Goal: Share content: Share content

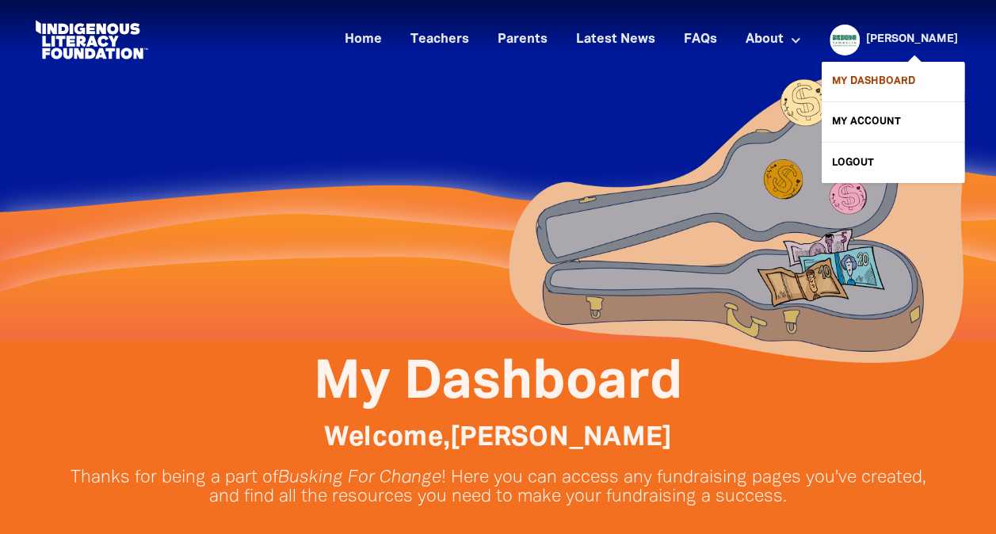
click at [903, 78] on link "My Dashboard" at bounding box center [893, 82] width 143 height 40
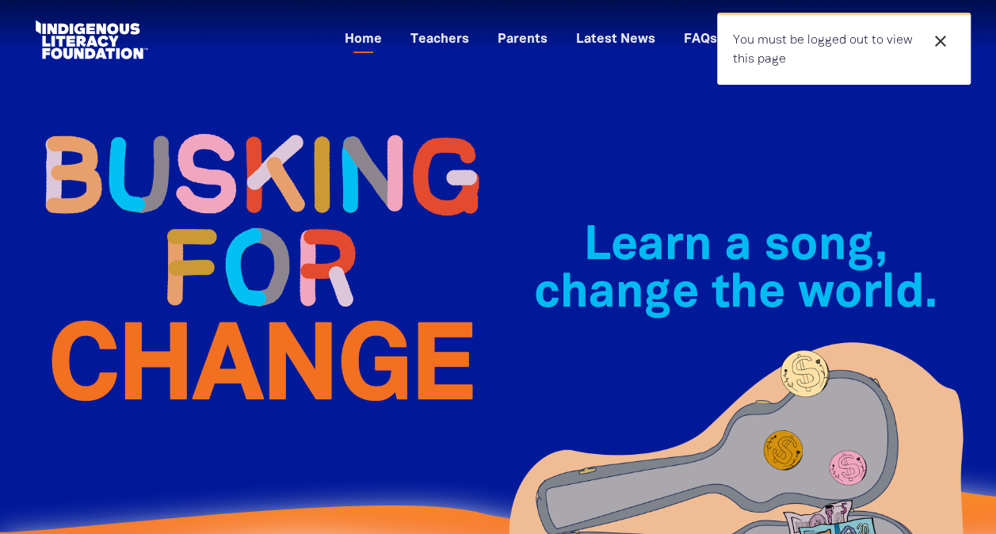
scroll to position [338, 0]
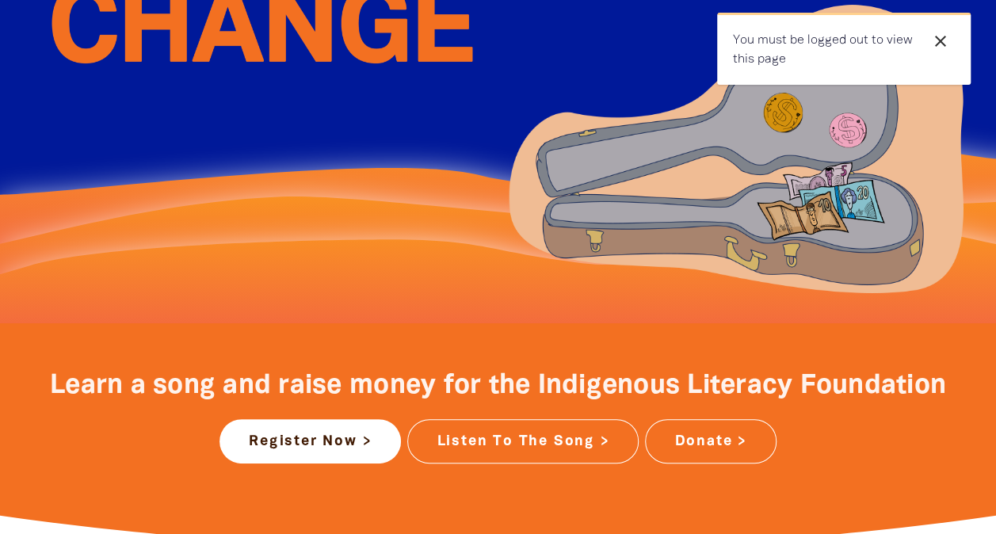
click at [949, 46] on button "close" at bounding box center [940, 41] width 29 height 21
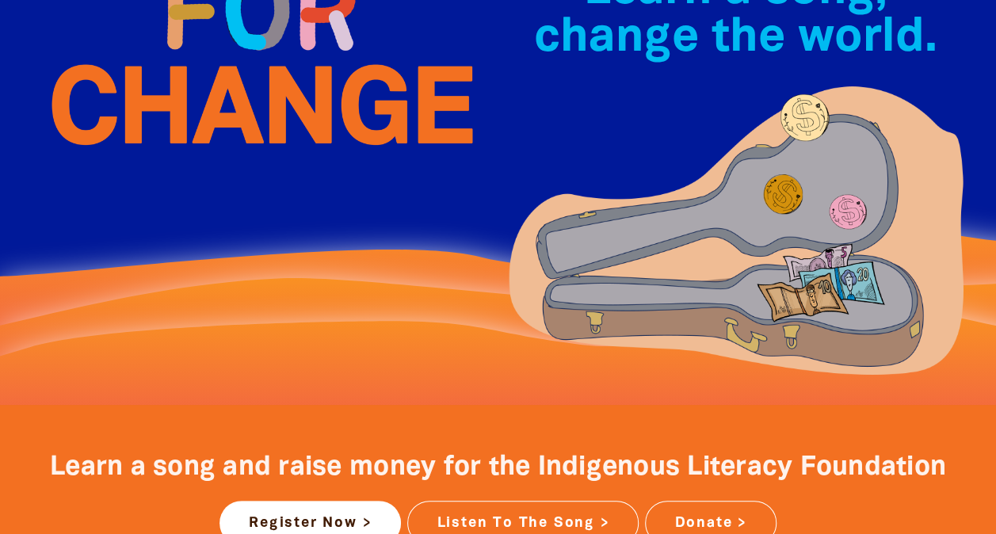
scroll to position [0, 0]
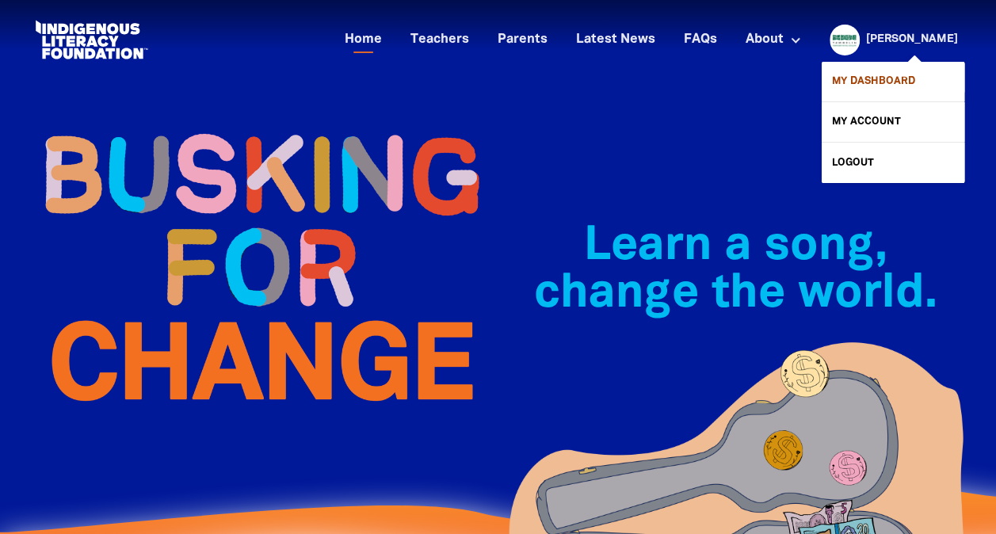
click at [882, 82] on link "My Dashboard" at bounding box center [893, 82] width 143 height 40
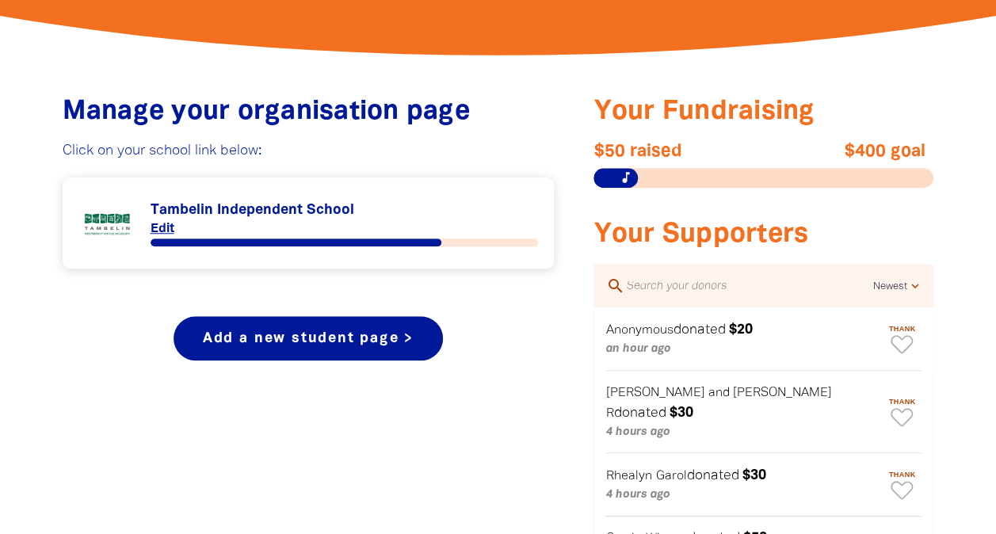
scroll to position [555, 0]
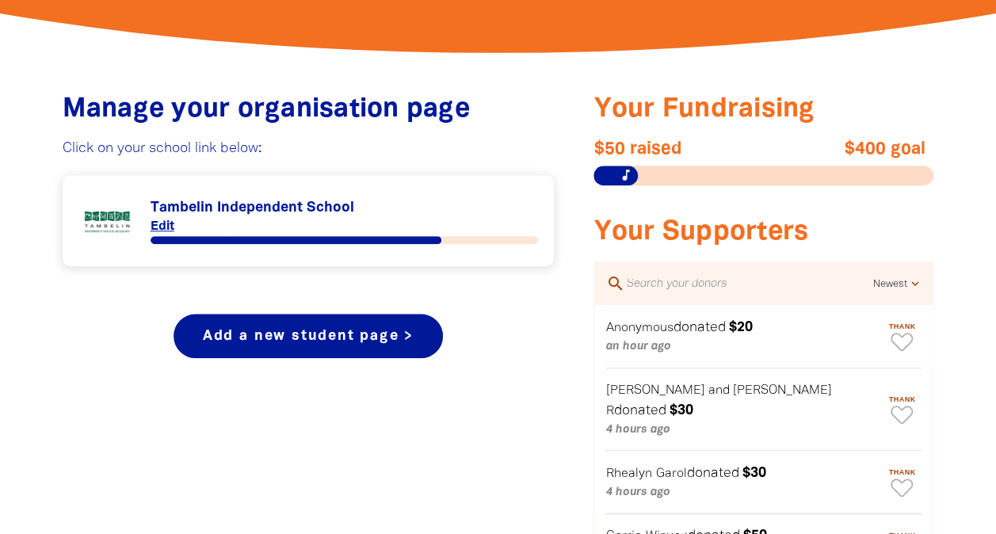
click at [259, 206] on link "Link to Tambelin Independent School" at bounding box center [308, 220] width 460 height 59
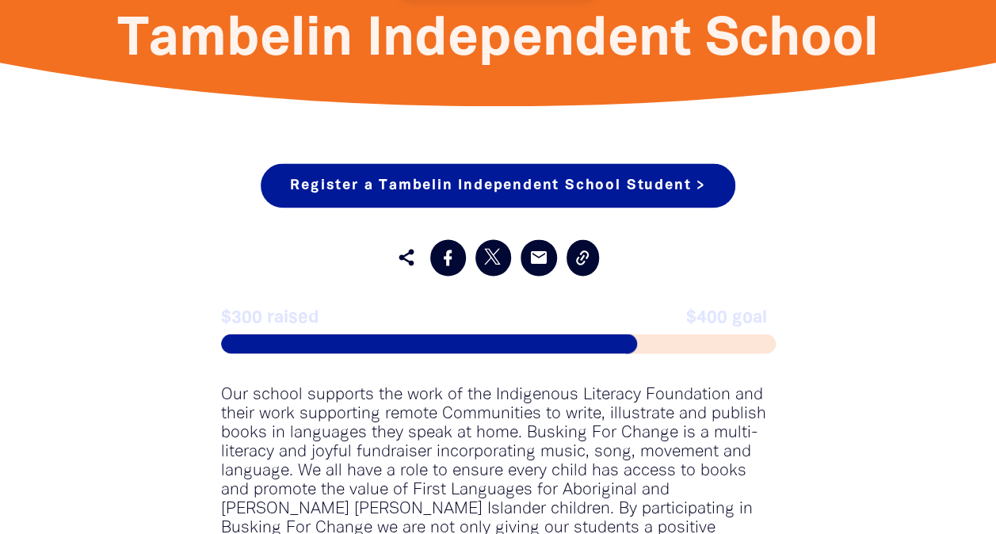
scroll to position [1216, 0]
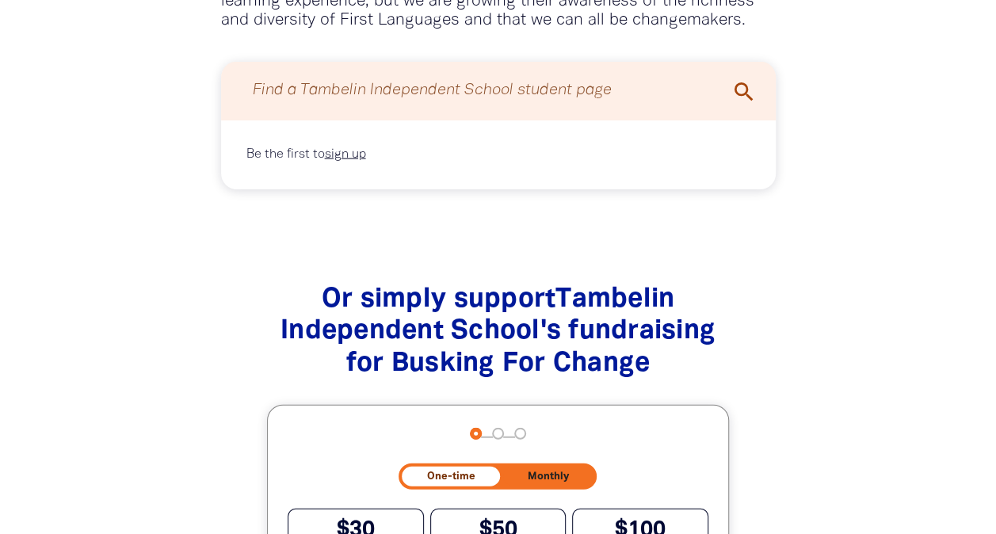
click at [876, 334] on div "Or simply support Tambelin Independent School 's fundraising for Busking For Ch…" at bounding box center [498, 524] width 811 height 542
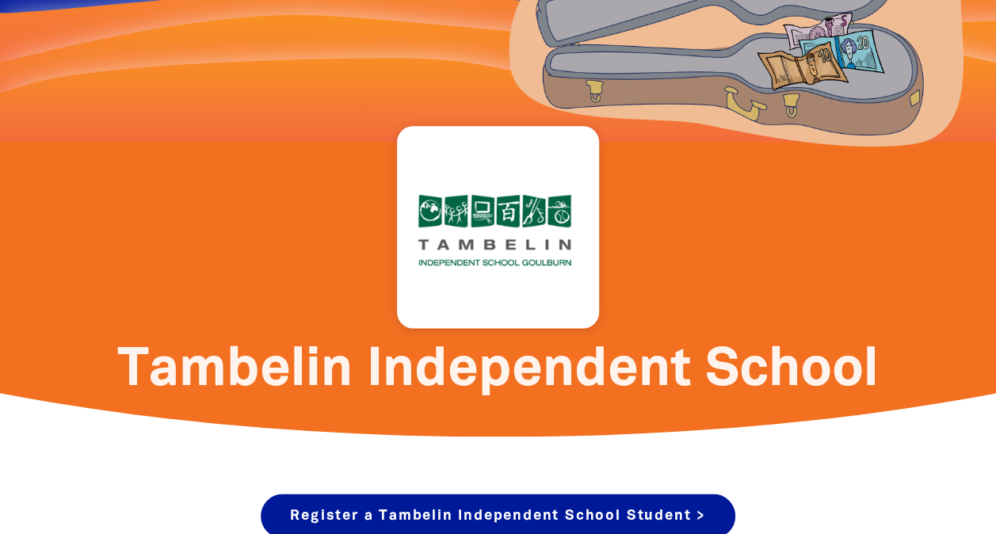
scroll to position [596, 0]
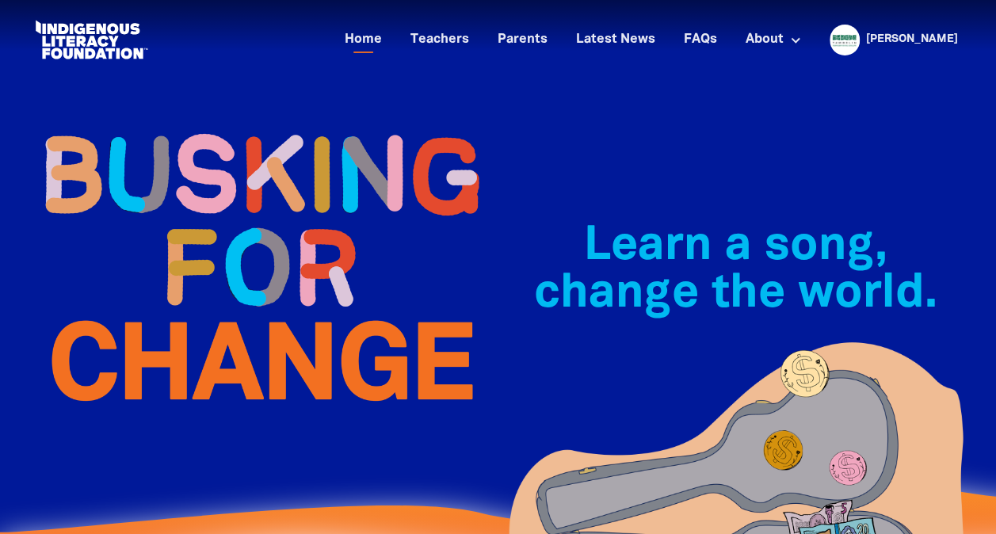
click at [288, 105] on img at bounding box center [260, 267] width 475 height 344
click at [924, 189] on div "Learn a song, change the world.﻿" at bounding box center [735, 330] width 475 height 471
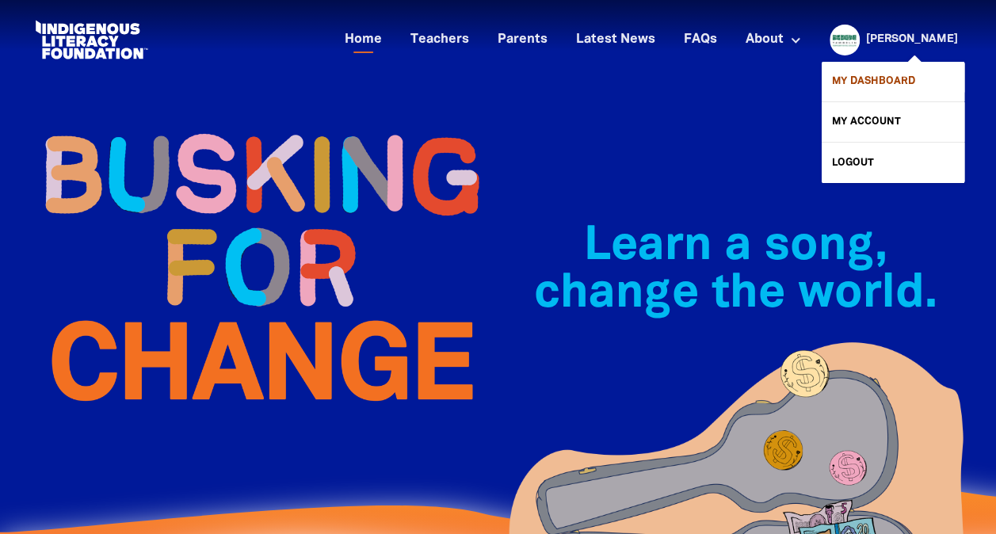
click at [872, 90] on link "My Dashboard" at bounding box center [893, 82] width 143 height 40
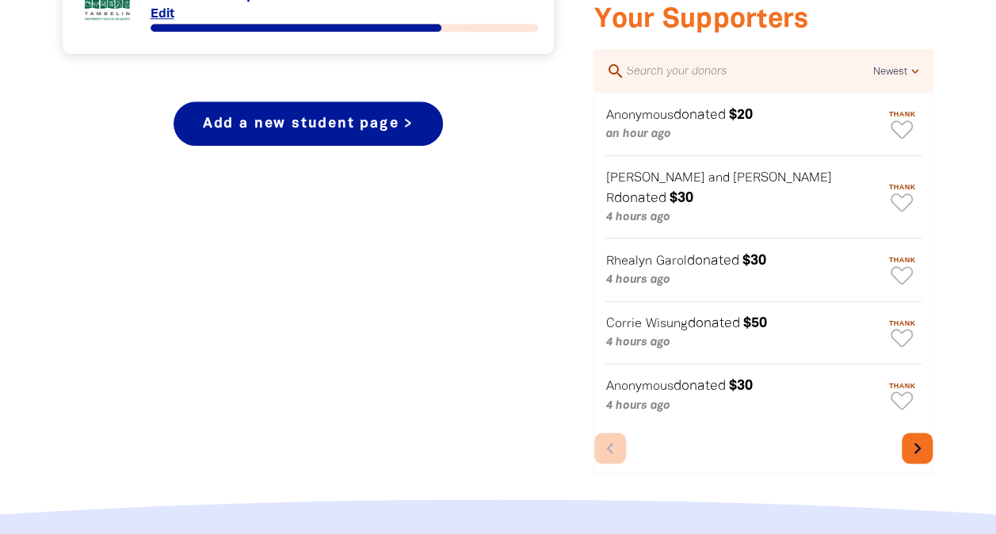
scroll to position [768, 0]
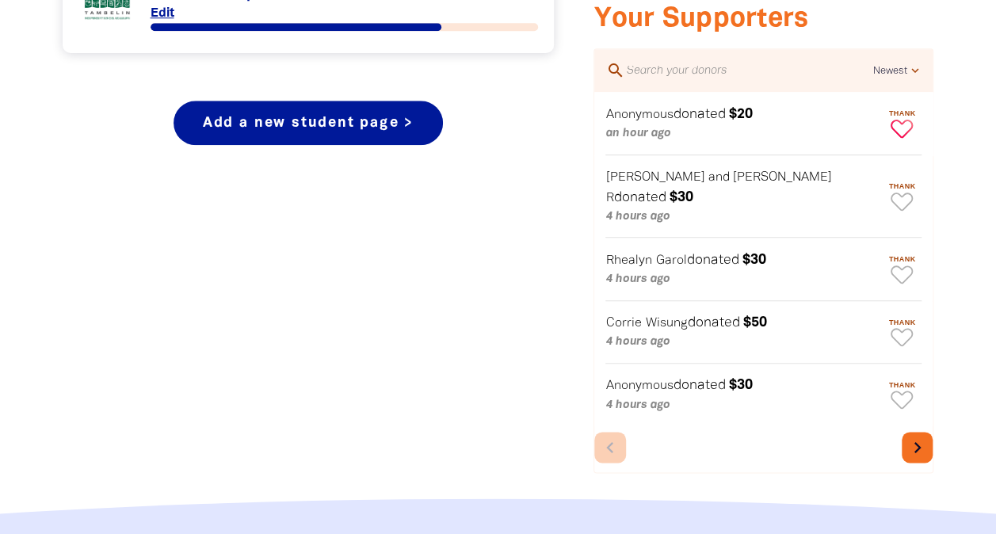
click at [904, 120] on icon "Paginated content" at bounding box center [902, 129] width 22 height 18
type textarea "Thanks for your donation!"
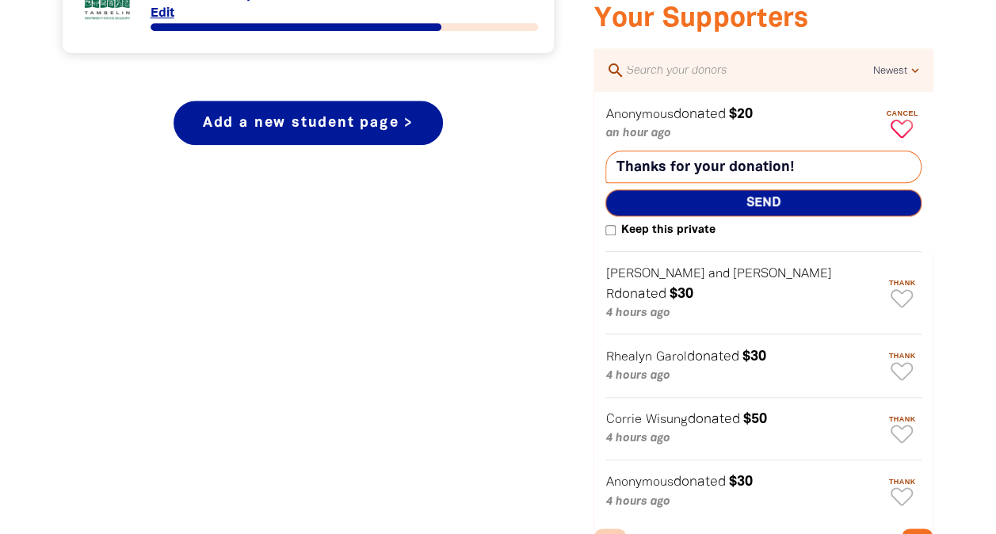
click at [792, 203] on span "Send" at bounding box center [763, 202] width 316 height 27
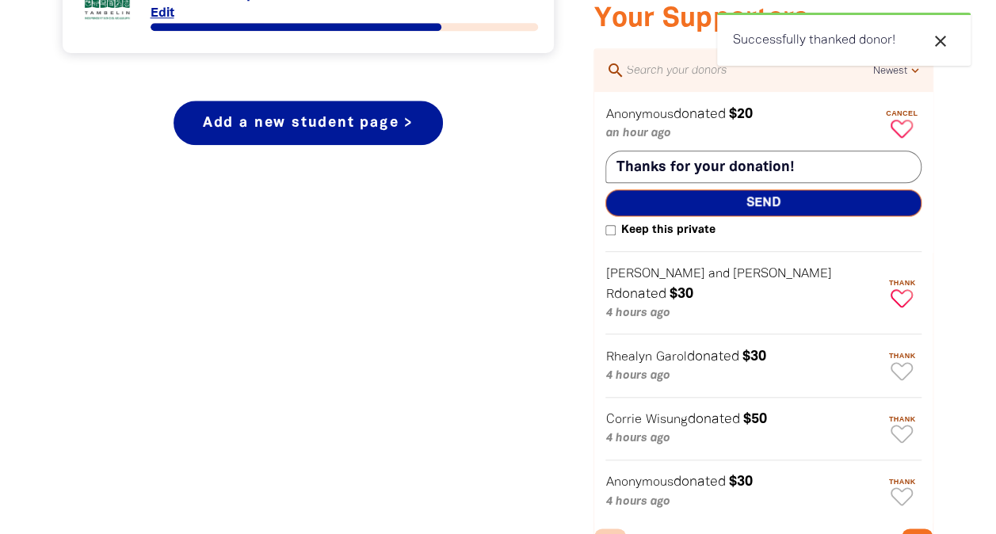
click at [907, 289] on icon "Paginated content" at bounding box center [902, 298] width 22 height 18
type textarea "Thanks Ella and Aria for your donation!"
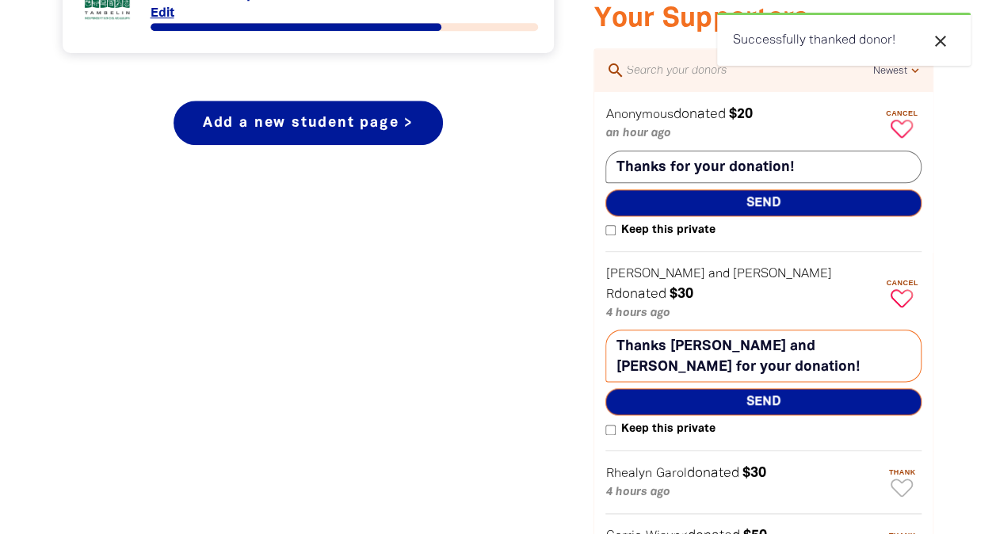
click at [786, 388] on span "Send" at bounding box center [763, 401] width 316 height 27
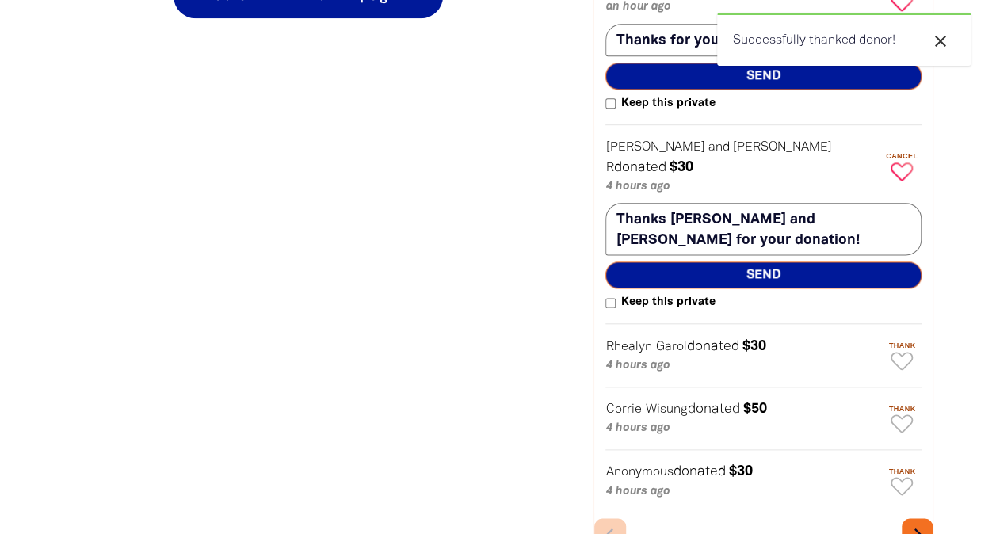
scroll to position [918, 0]
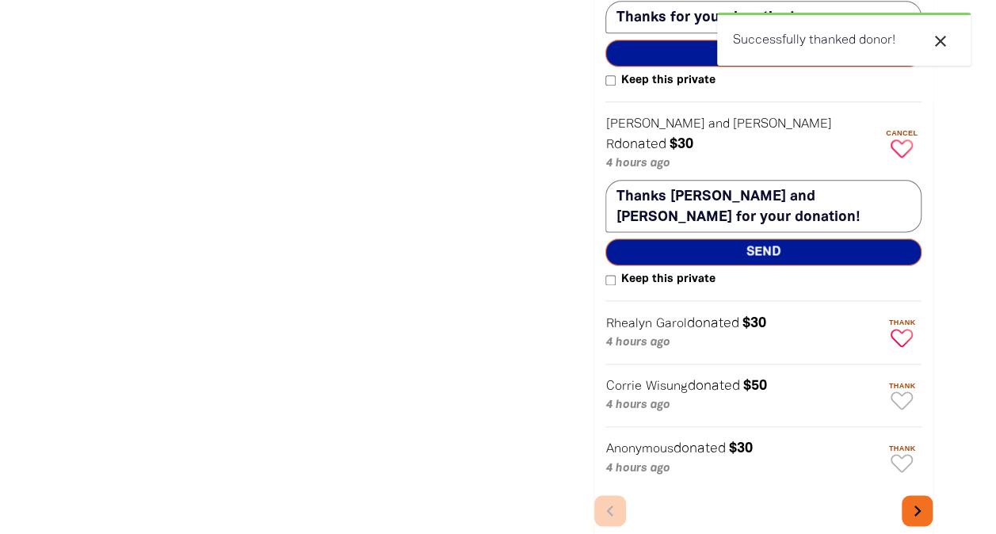
click at [907, 312] on button "Thank" at bounding box center [902, 332] width 40 height 40
type textarea "Thanks Rhealyn for your donation!"
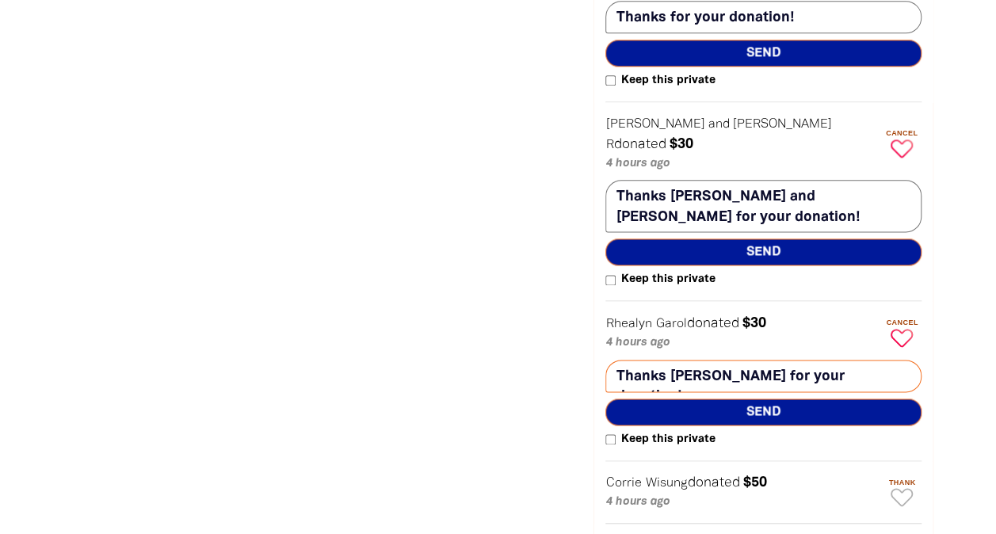
click at [805, 399] on span "Send" at bounding box center [763, 412] width 316 height 27
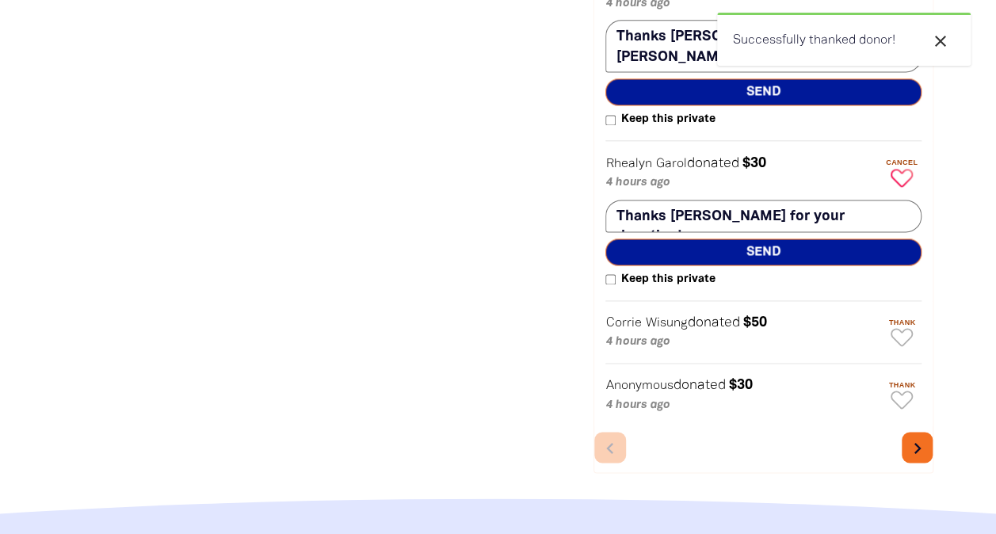
scroll to position [1095, 0]
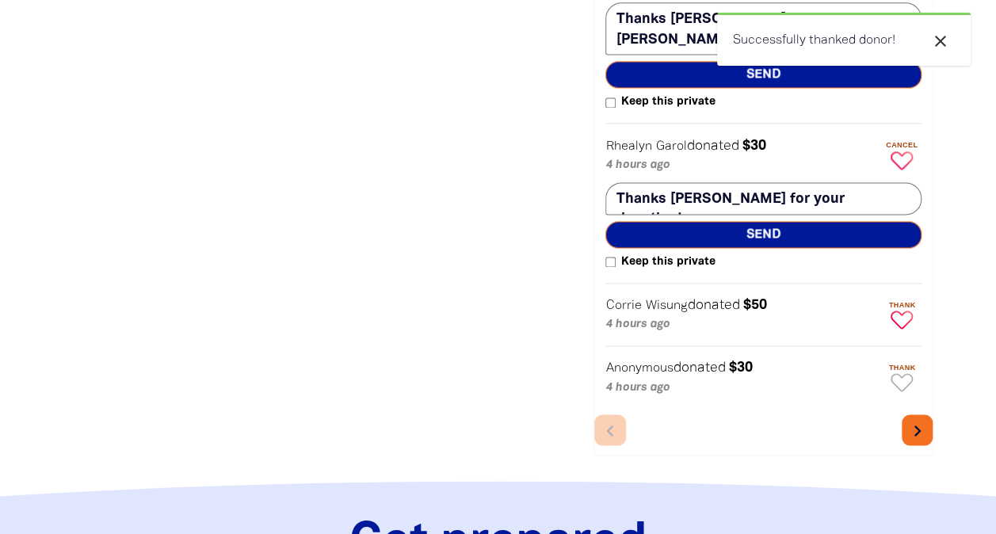
click at [899, 311] on icon "Paginated content" at bounding box center [902, 320] width 22 height 18
type textarea "Thanks Corrie for your donation!"
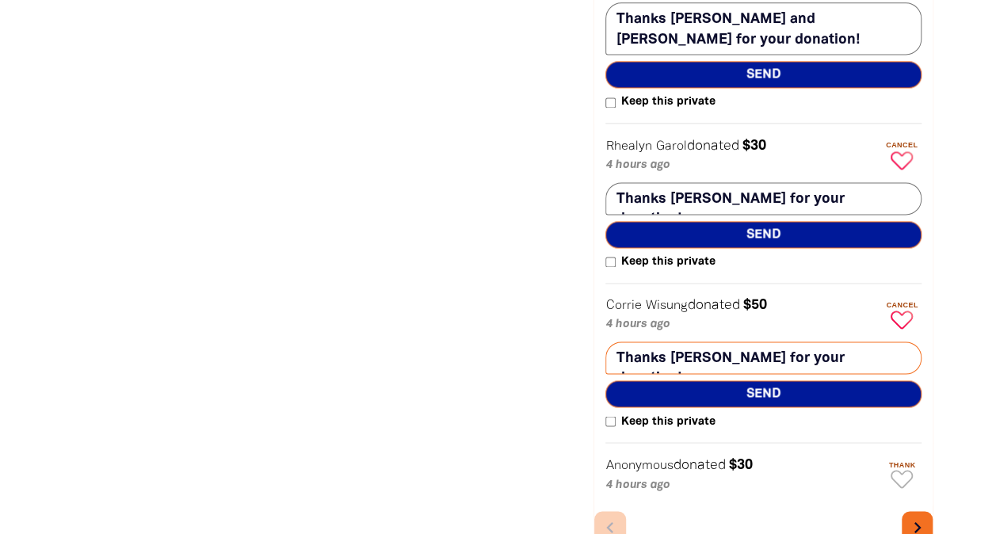
click at [811, 380] on span "Send" at bounding box center [763, 393] width 316 height 27
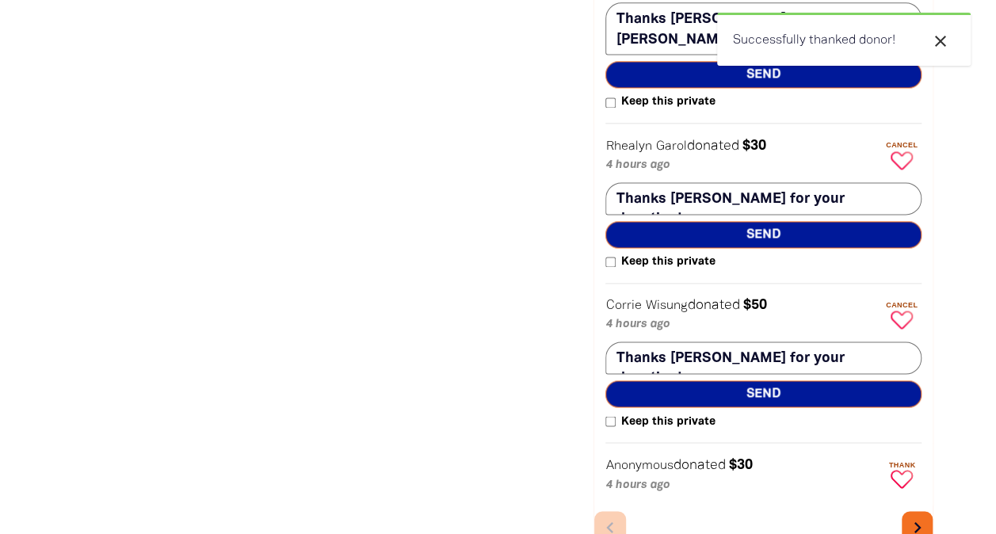
click at [902, 470] on icon "Paginated content" at bounding box center [902, 479] width 22 height 18
type textarea "Thanks for your donation!"
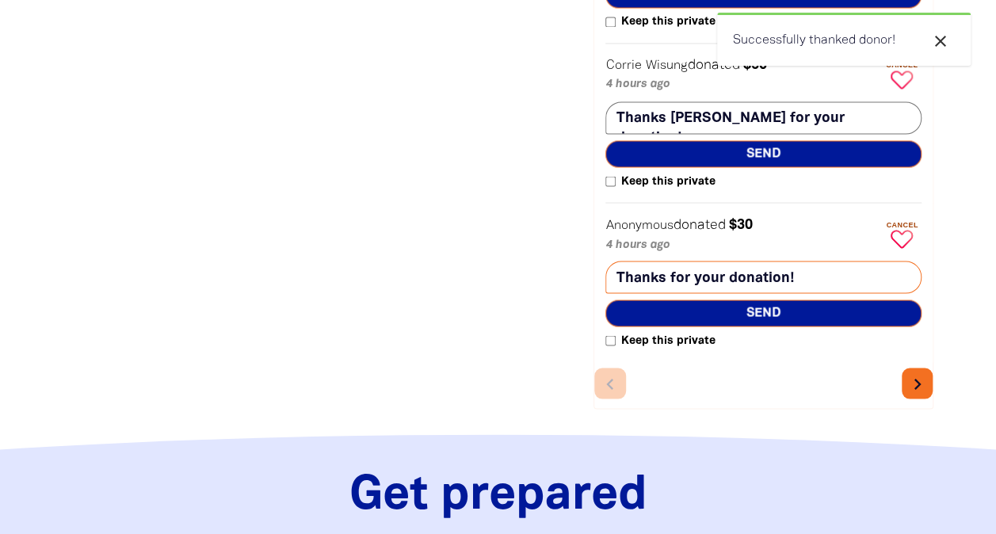
scroll to position [1336, 0]
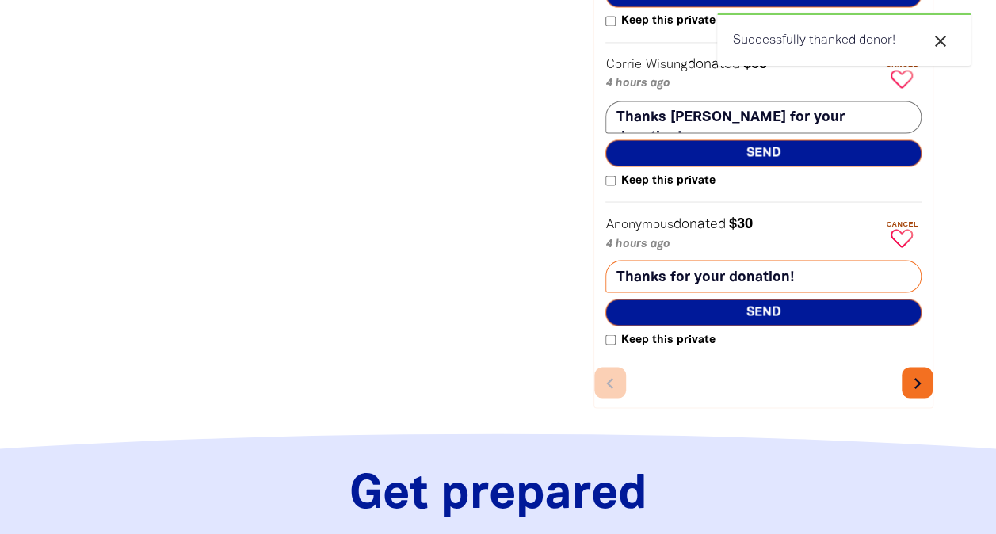
click at [785, 299] on span "Send" at bounding box center [763, 312] width 316 height 27
click at [917, 372] on icon "chevron_right" at bounding box center [918, 383] width 22 height 22
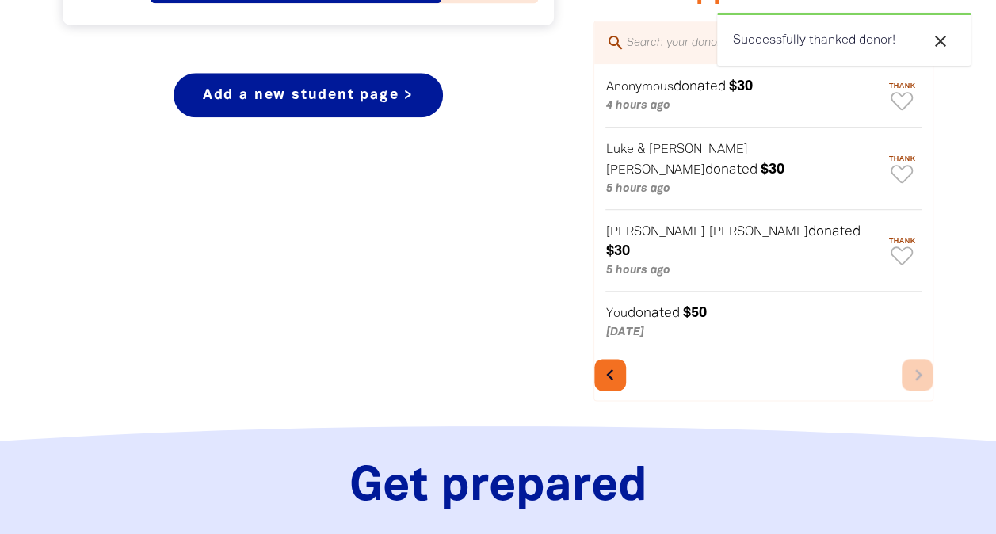
scroll to position [743, 0]
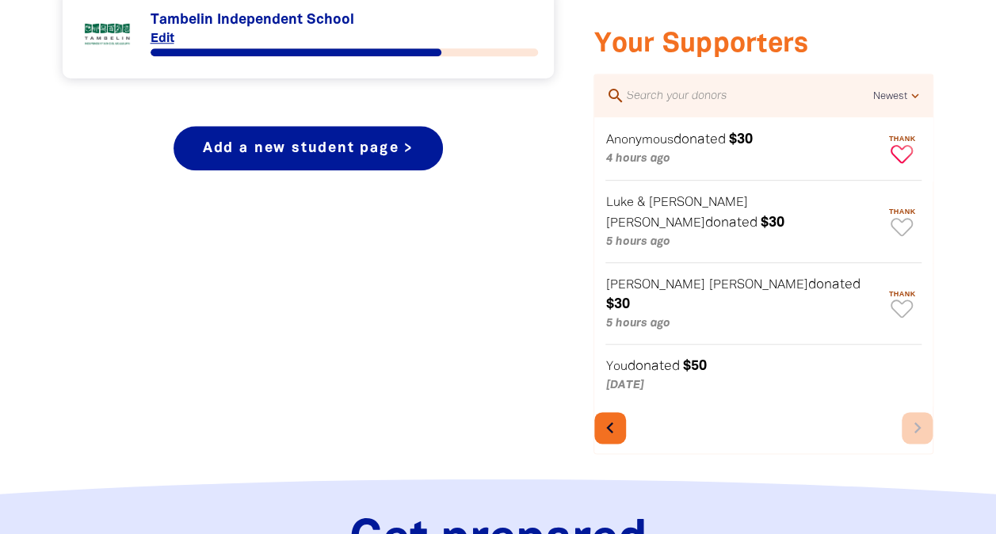
click at [901, 147] on icon "Paginated content" at bounding box center [902, 154] width 22 height 18
type textarea "Thanks for your donation!"
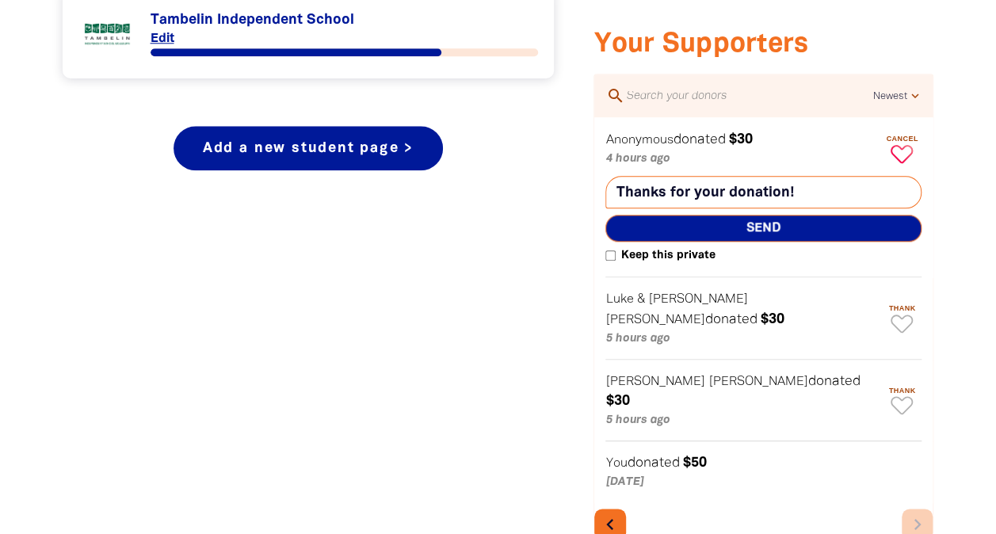
click at [787, 228] on span "Send" at bounding box center [763, 228] width 316 height 27
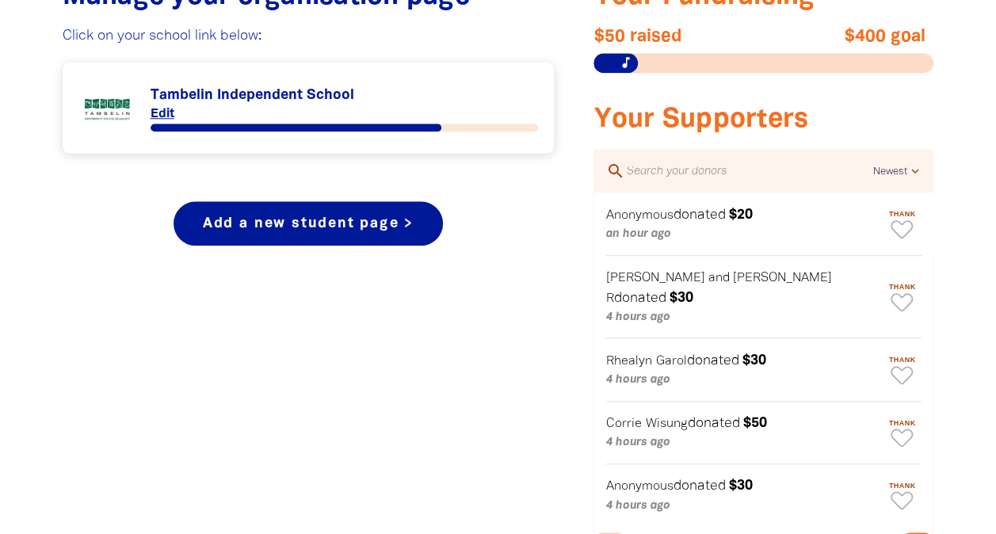
scroll to position [723, 0]
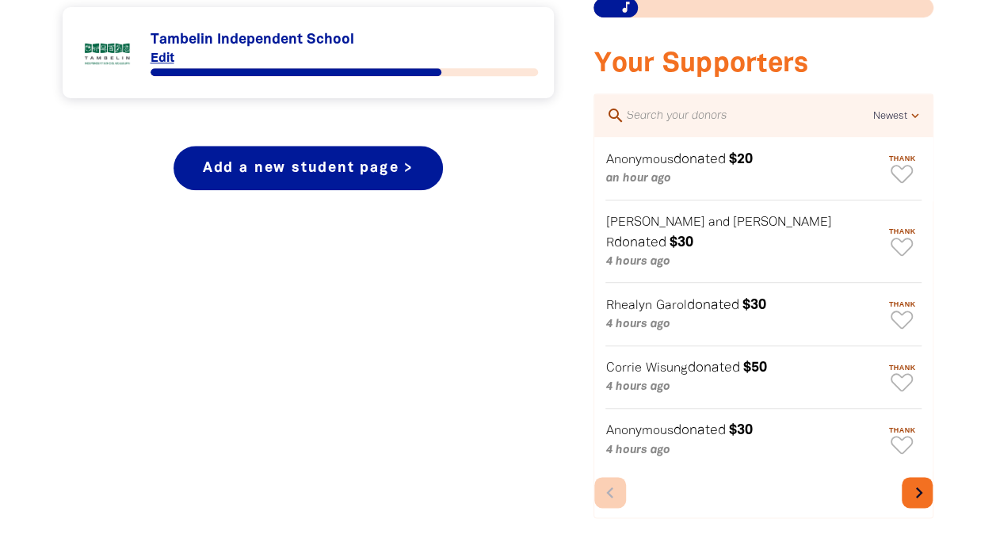
click at [915, 482] on icon "chevron_right" at bounding box center [918, 493] width 22 height 22
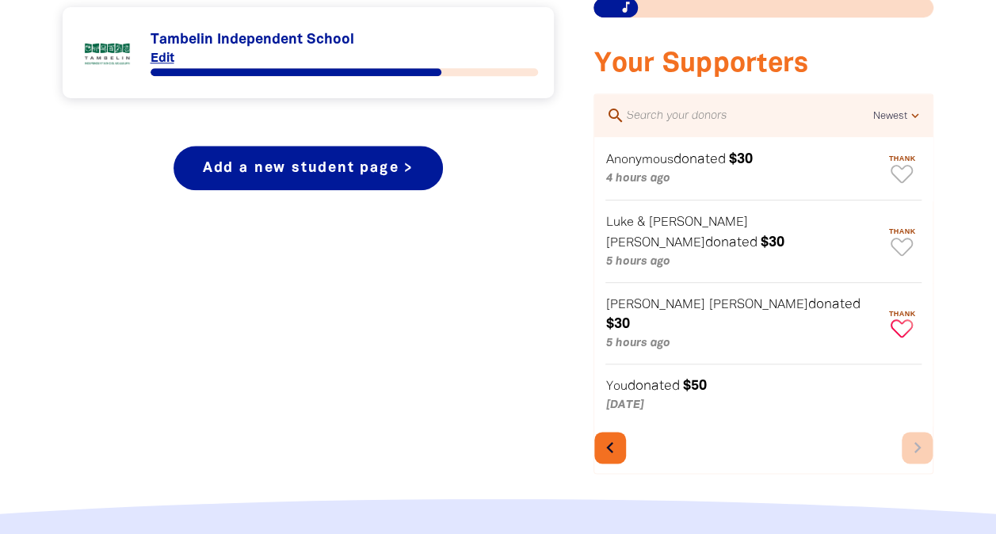
click at [902, 319] on icon "Paginated content" at bounding box center [902, 328] width 22 height 18
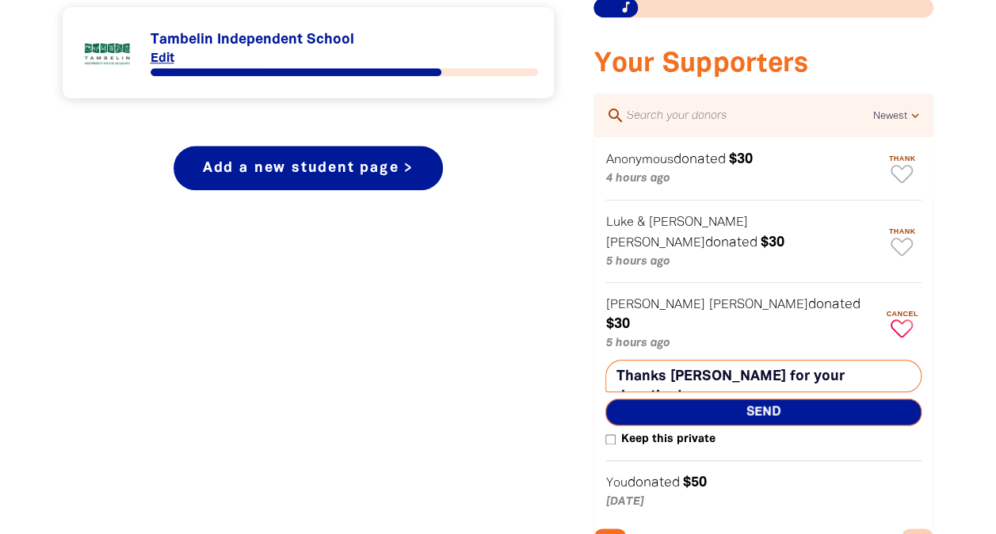
type textarea "Thanks Molly for your donation!"
click at [823, 399] on span "Send" at bounding box center [763, 412] width 316 height 27
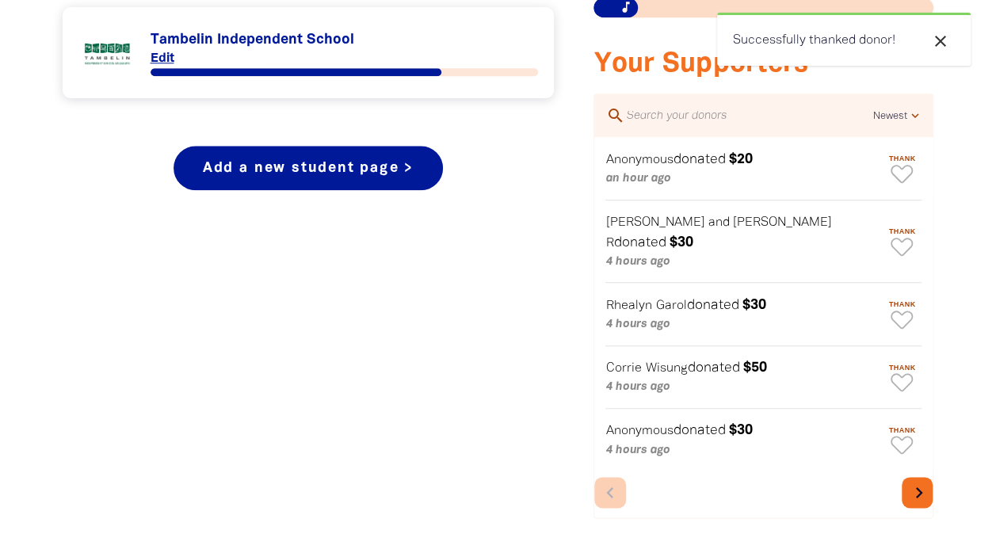
click at [921, 482] on icon "chevron_right" at bounding box center [918, 493] width 22 height 22
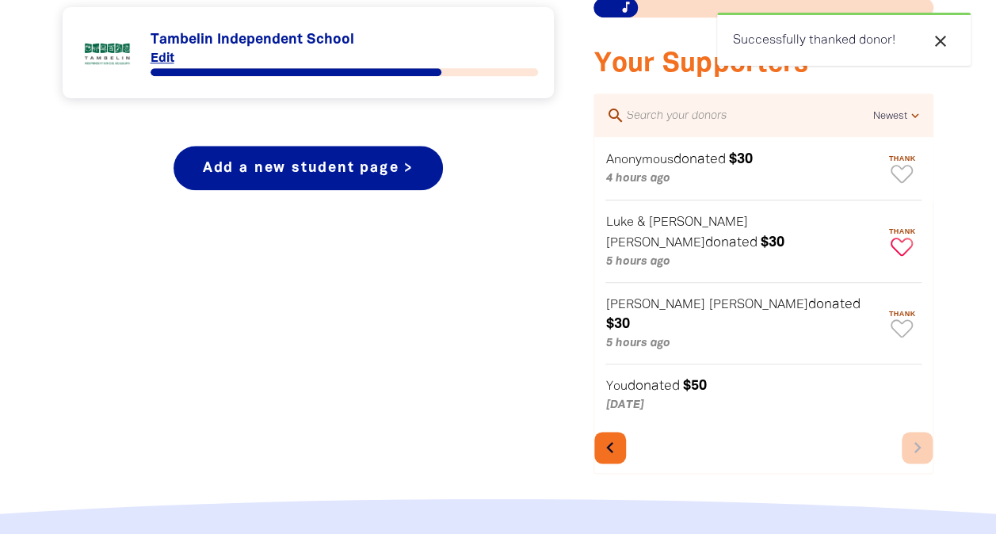
click at [914, 241] on div "Paginated content" at bounding box center [902, 247] width 40 height 18
type textarea "Thanks Luke & Anna for your donation!"
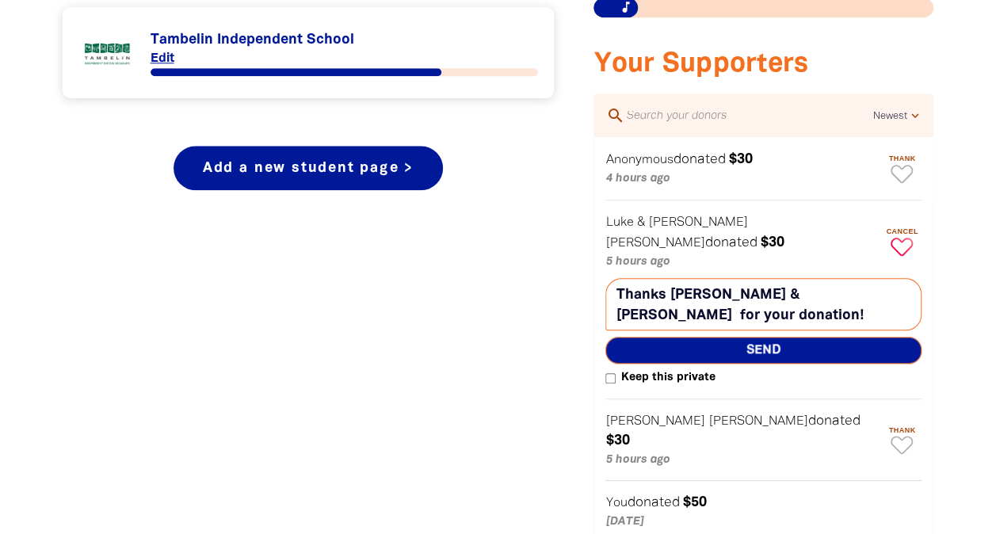
click at [794, 337] on span "Send" at bounding box center [763, 350] width 316 height 27
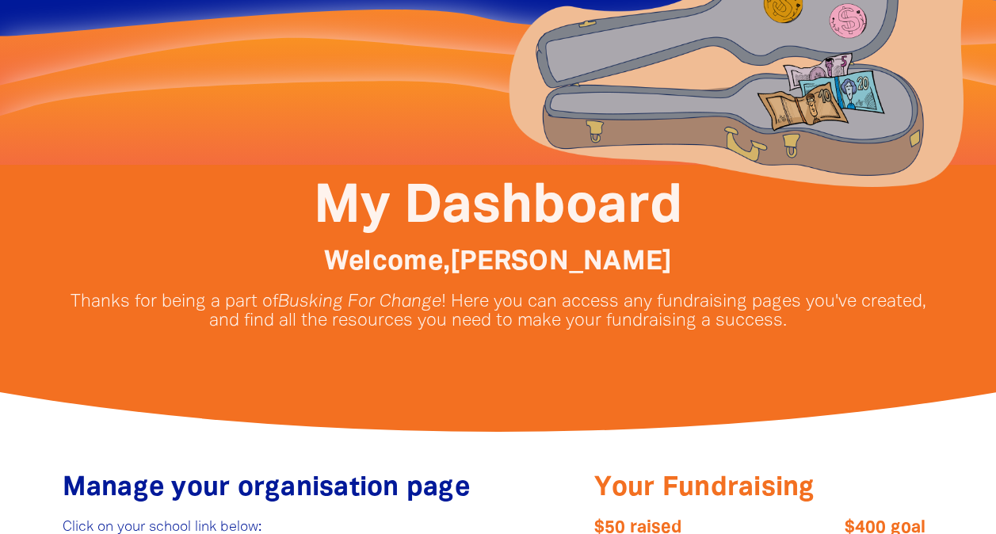
scroll to position [0, 0]
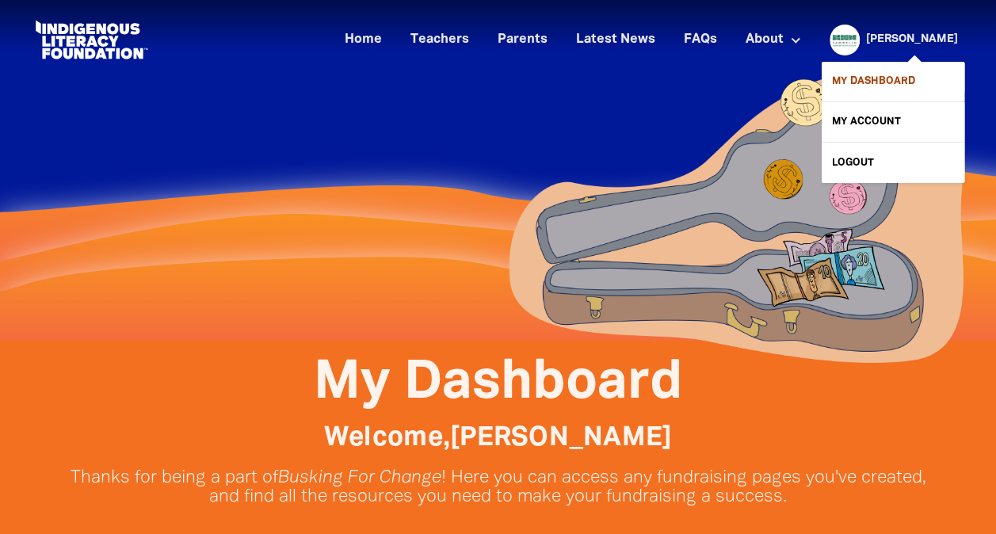
click at [880, 78] on link "My Dashboard" at bounding box center [893, 82] width 143 height 40
click at [876, 117] on link "My Account" at bounding box center [893, 122] width 143 height 40
select select "teacher"
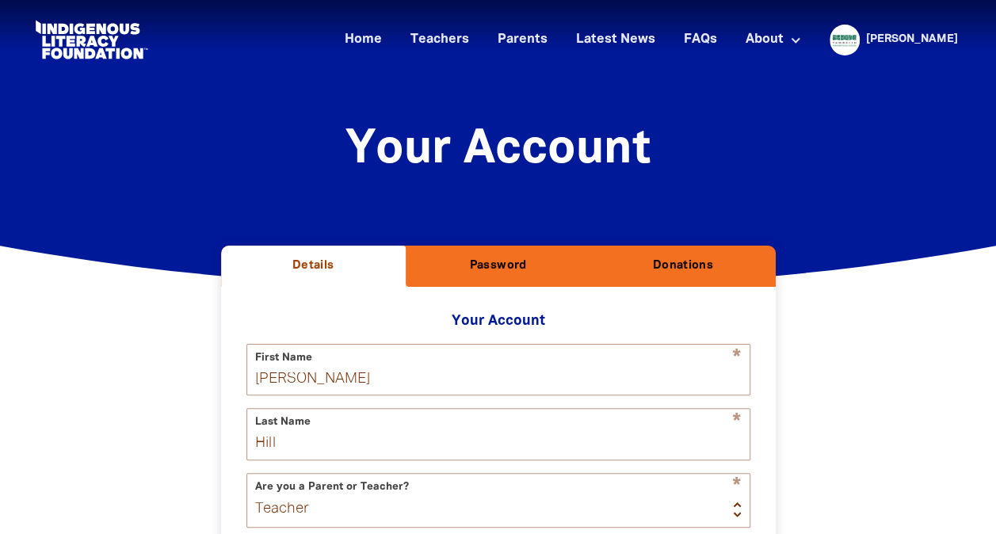
select select "AU"
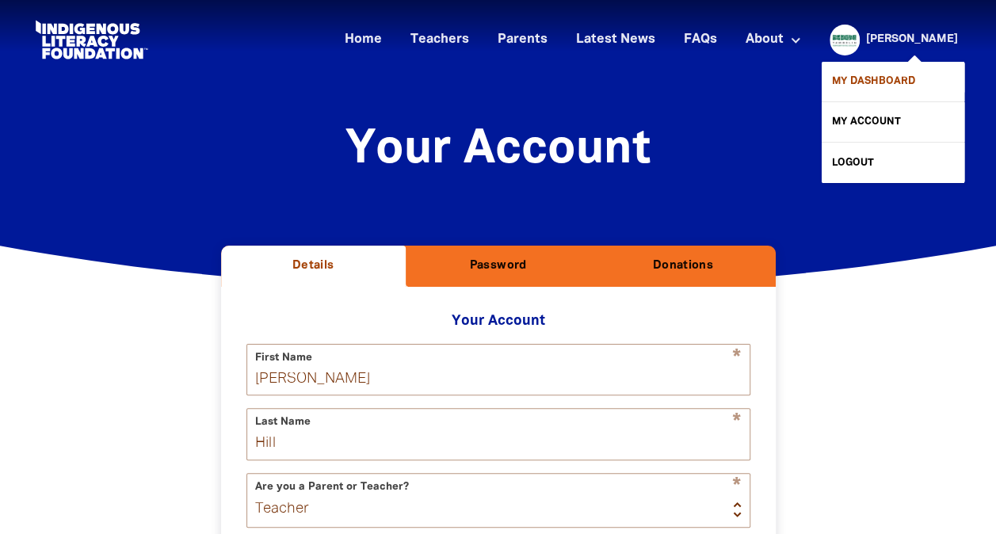
click at [883, 78] on link "My Dashboard" at bounding box center [893, 82] width 143 height 40
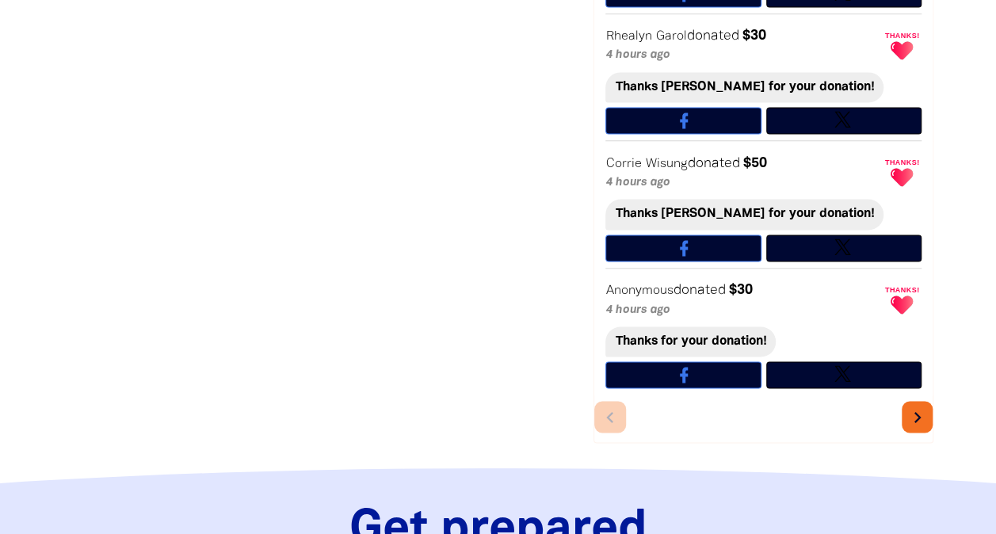
scroll to position [1140, 0]
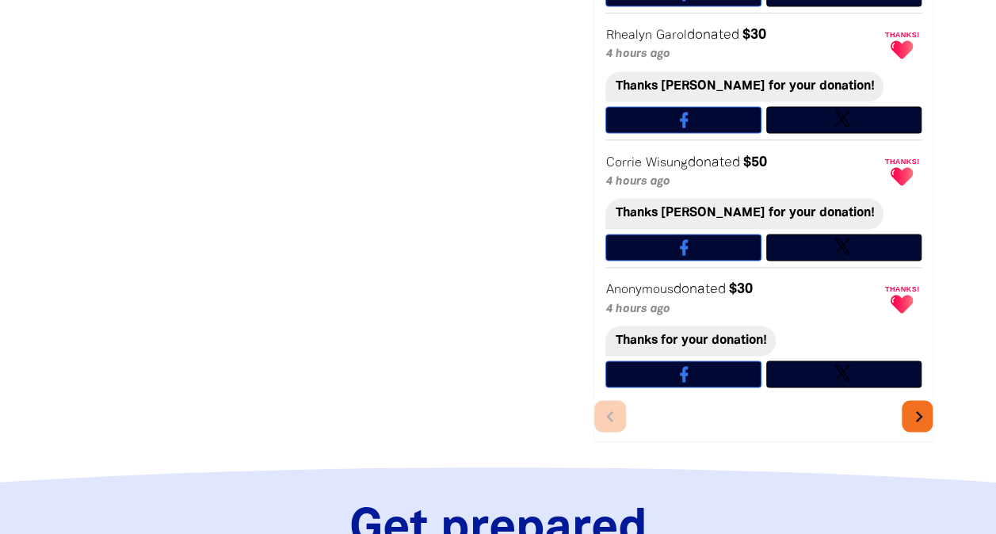
click at [917, 405] on icon "chevron_right" at bounding box center [918, 416] width 22 height 22
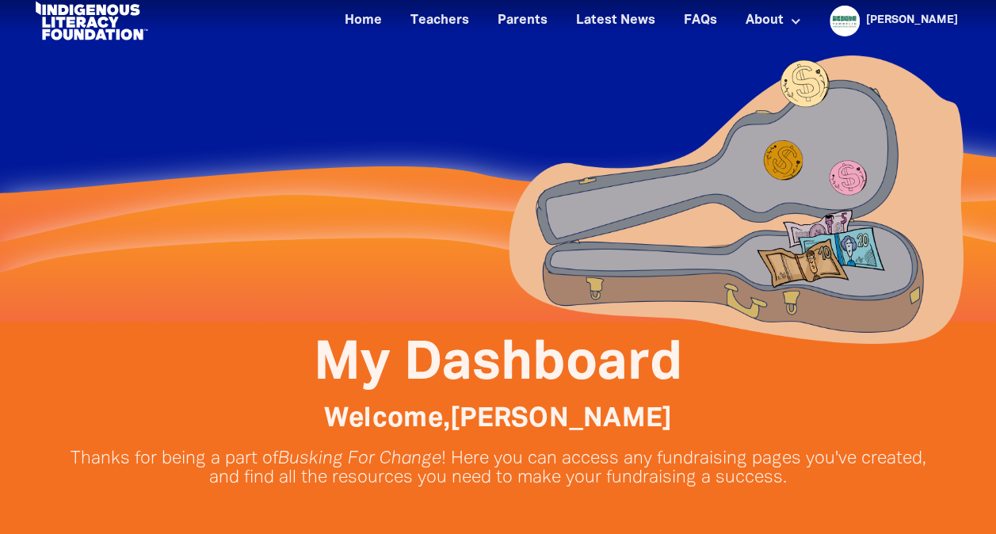
scroll to position [0, 0]
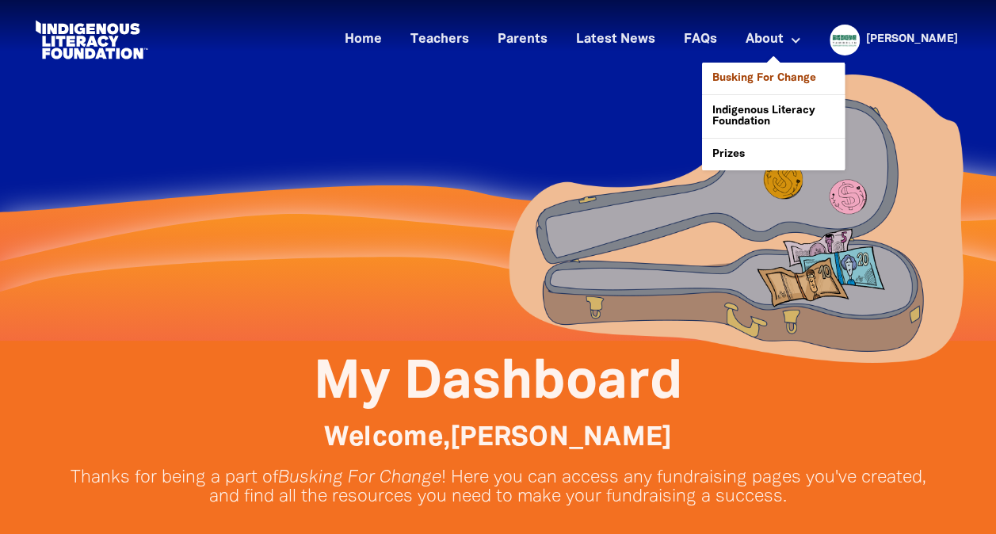
click at [818, 73] on link "Busking For Change" at bounding box center [773, 79] width 143 height 32
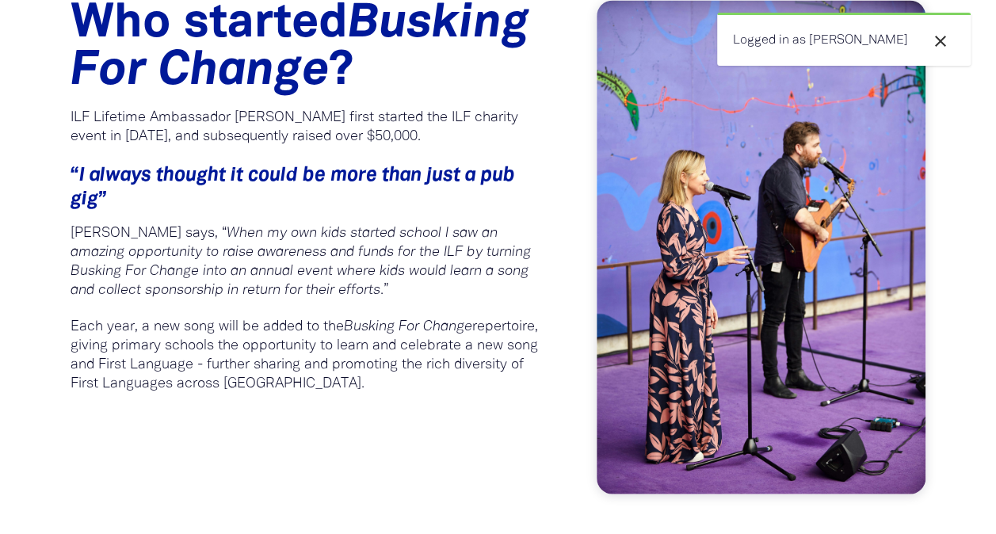
click at [939, 35] on icon "close" at bounding box center [940, 41] width 19 height 19
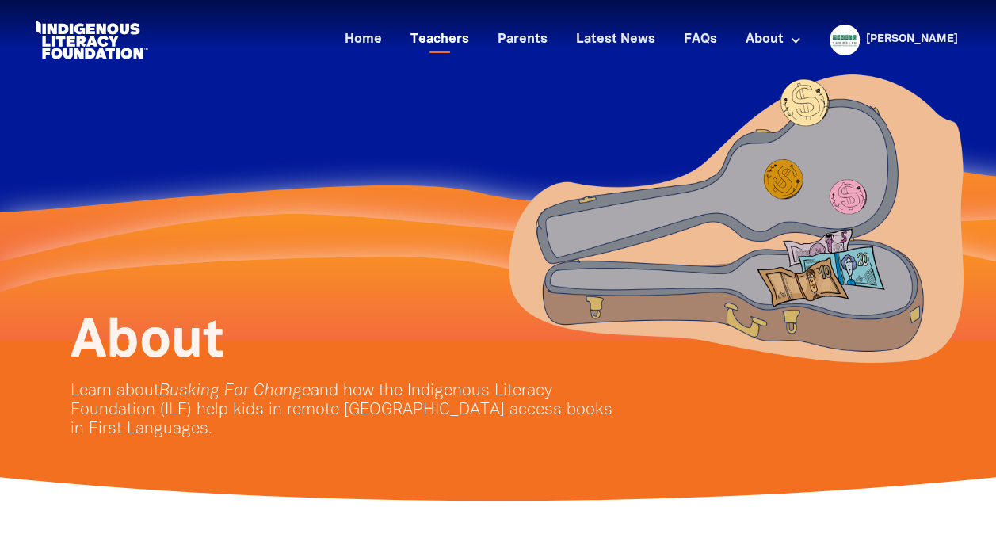
click at [471, 42] on link "Teachers" at bounding box center [440, 40] width 78 height 26
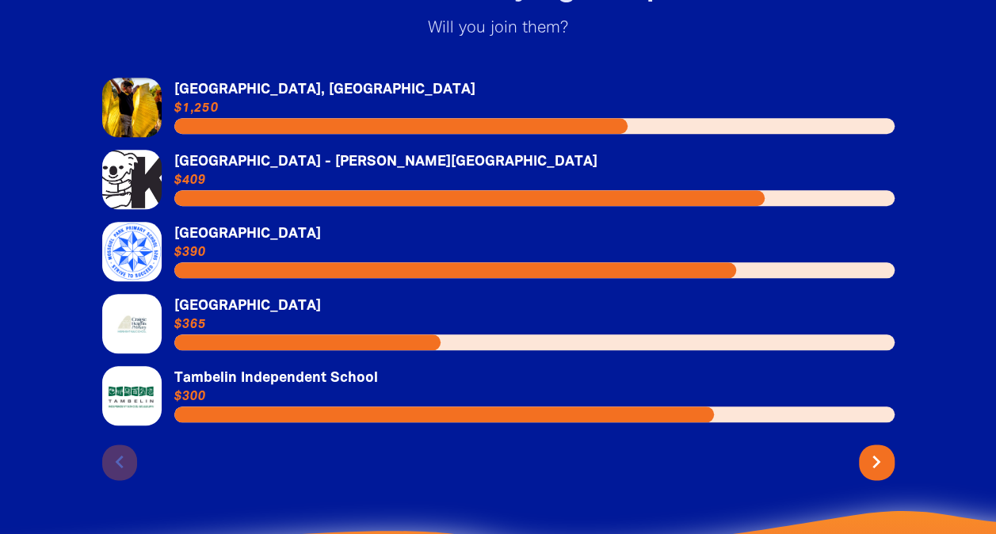
scroll to position [3678, 0]
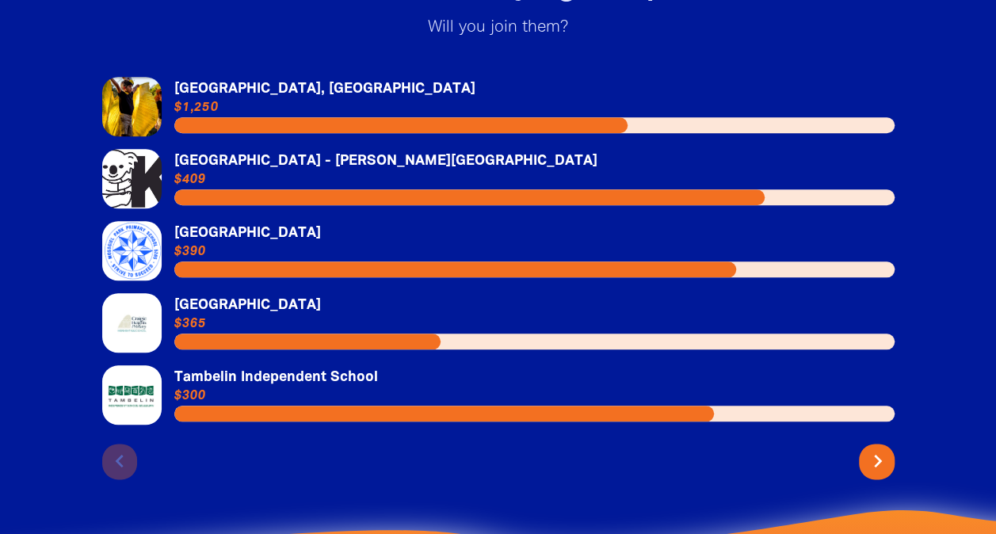
click at [884, 449] on icon "chevron_right" at bounding box center [877, 461] width 25 height 25
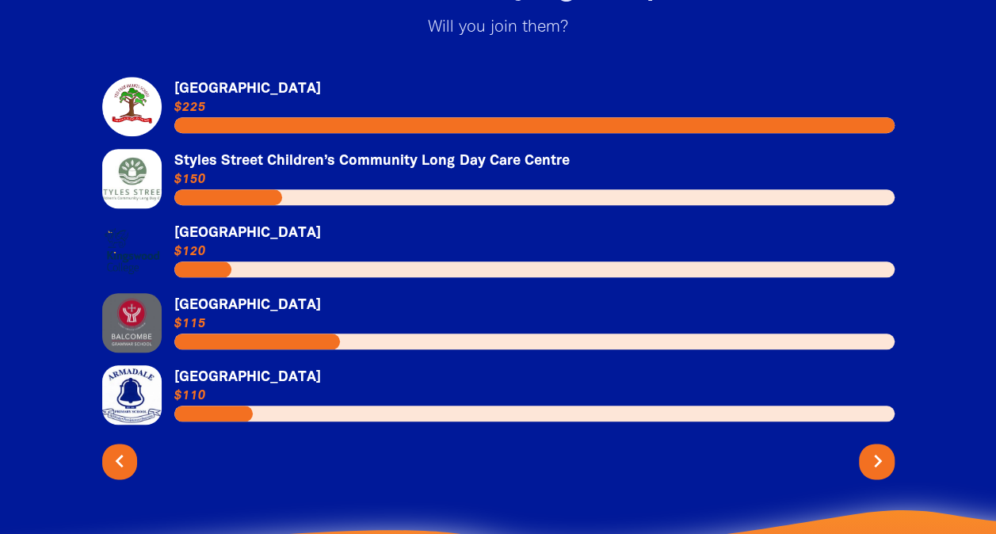
click at [884, 449] on icon "chevron_right" at bounding box center [877, 461] width 25 height 25
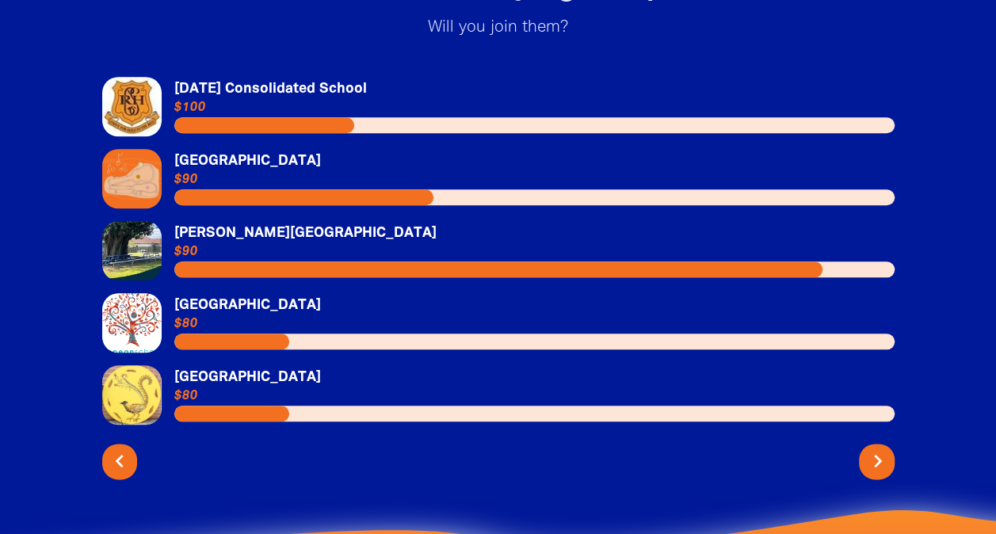
click at [884, 449] on icon "chevron_right" at bounding box center [877, 461] width 25 height 25
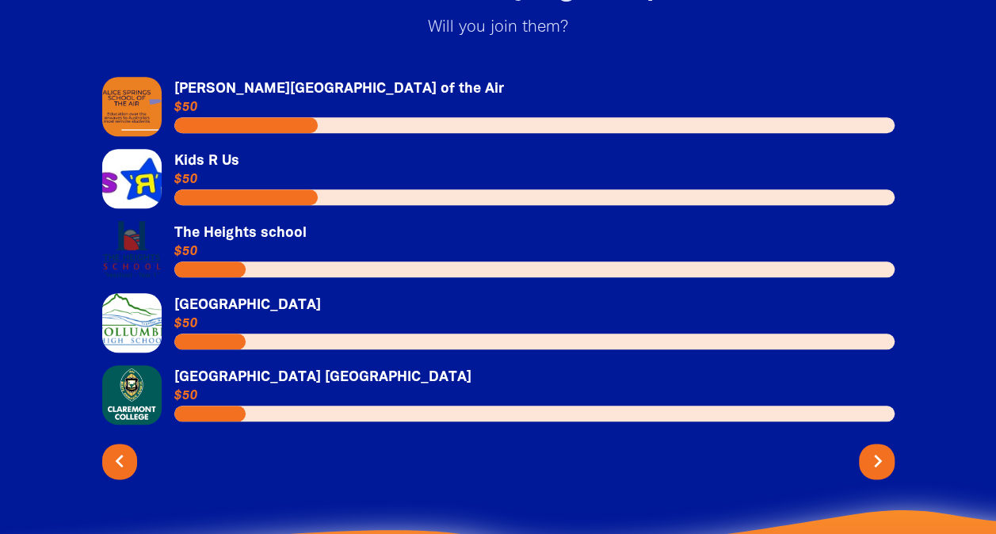
click at [884, 449] on icon "chevron_right" at bounding box center [877, 461] width 25 height 25
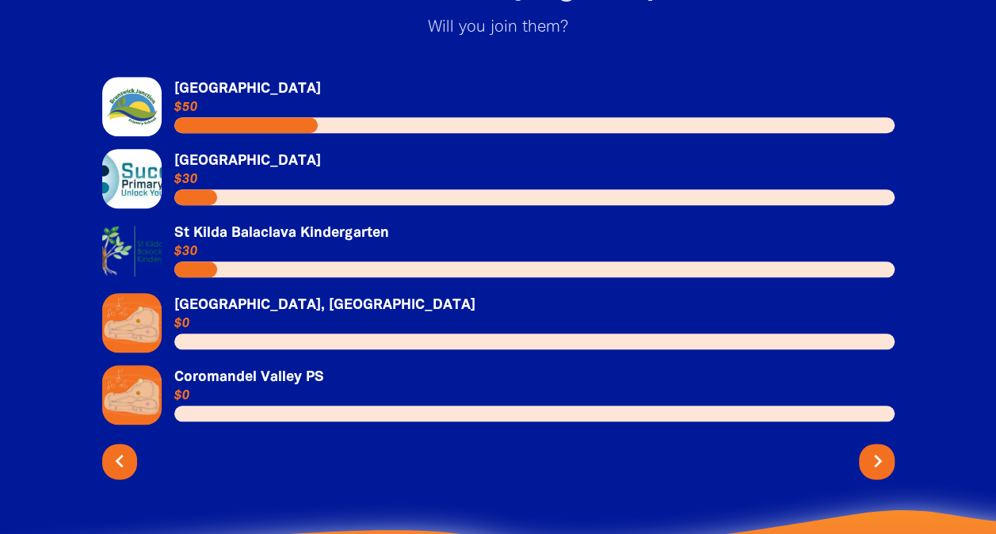
click at [884, 449] on icon "chevron_right" at bounding box center [877, 461] width 25 height 25
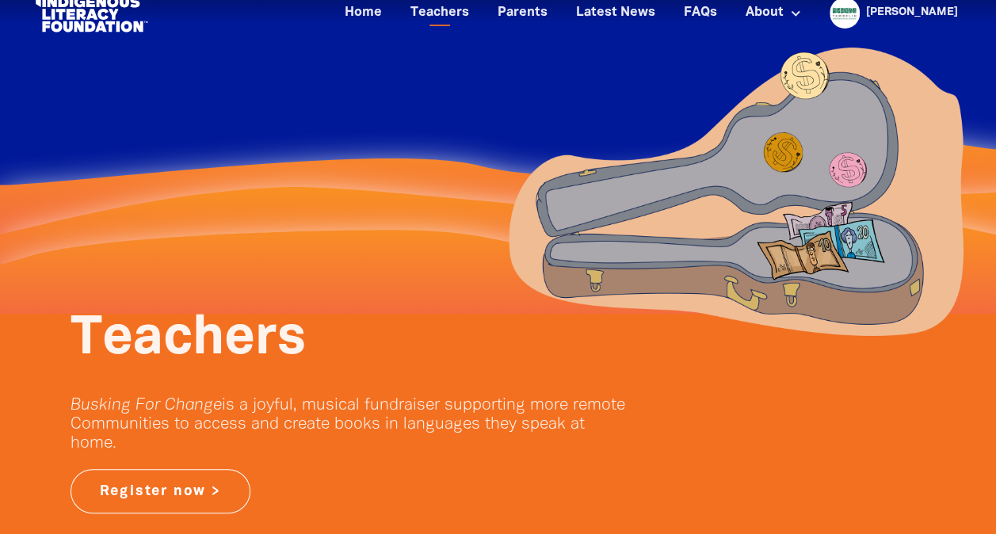
scroll to position [0, 0]
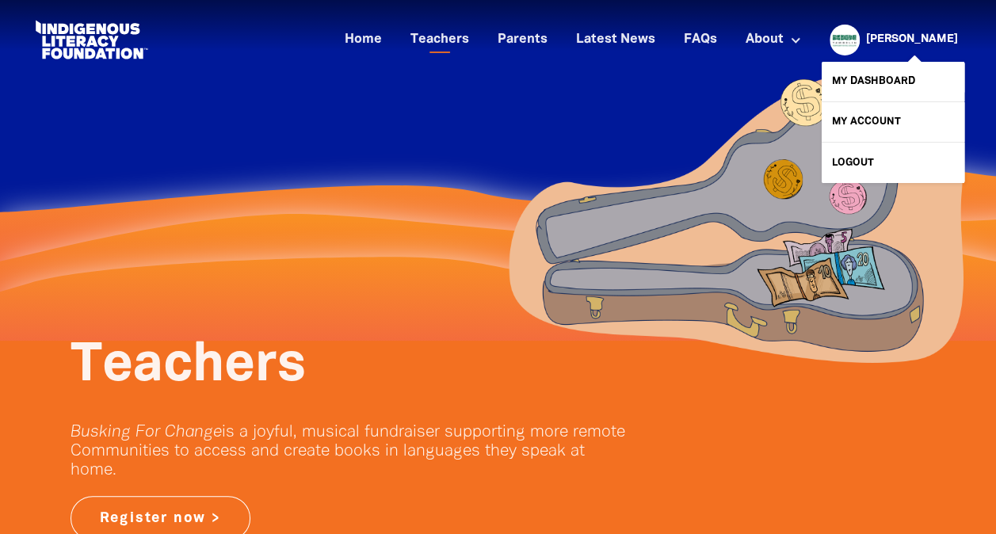
click at [919, 36] on link "[PERSON_NAME]" at bounding box center [912, 39] width 92 height 11
click at [899, 79] on link "My Dashboard" at bounding box center [893, 82] width 143 height 40
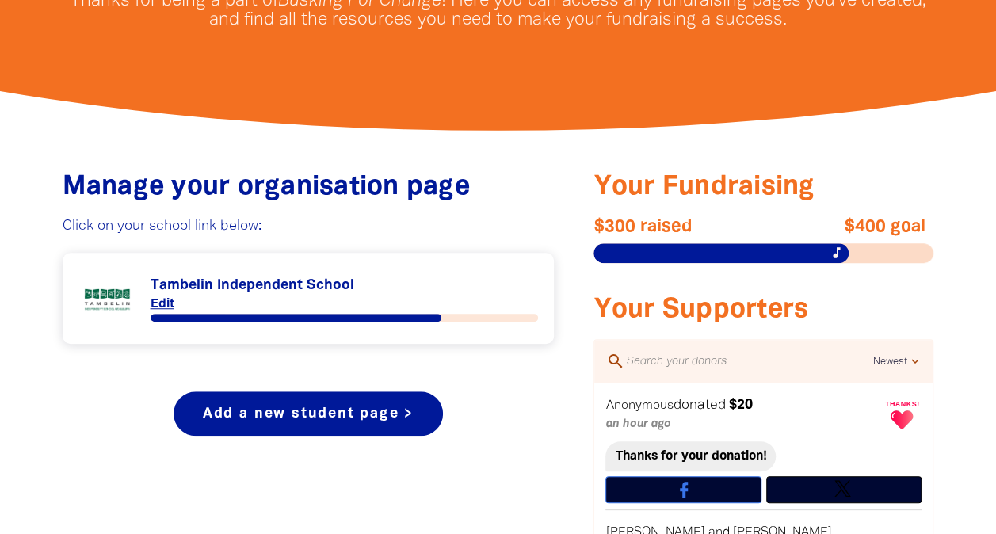
scroll to position [10, 0]
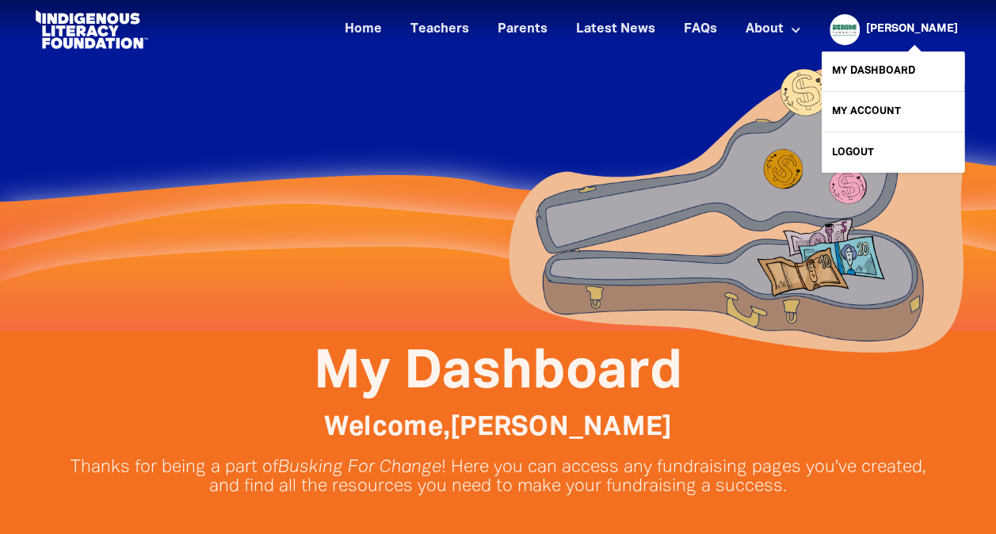
click at [922, 25] on link "[PERSON_NAME]" at bounding box center [912, 29] width 92 height 11
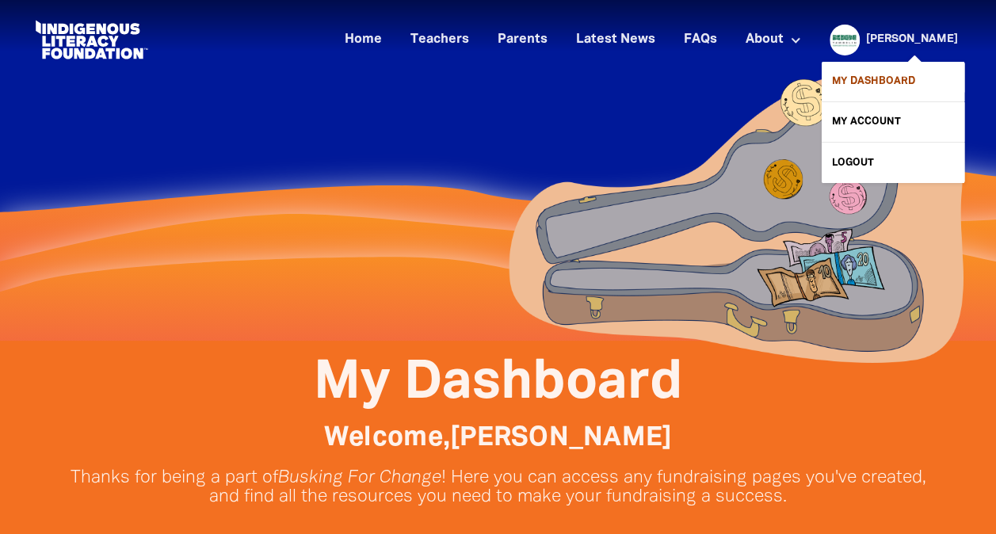
click at [898, 73] on link "My Dashboard" at bounding box center [893, 82] width 143 height 40
click at [881, 122] on link "My Account" at bounding box center [893, 122] width 143 height 40
select select "teacher"
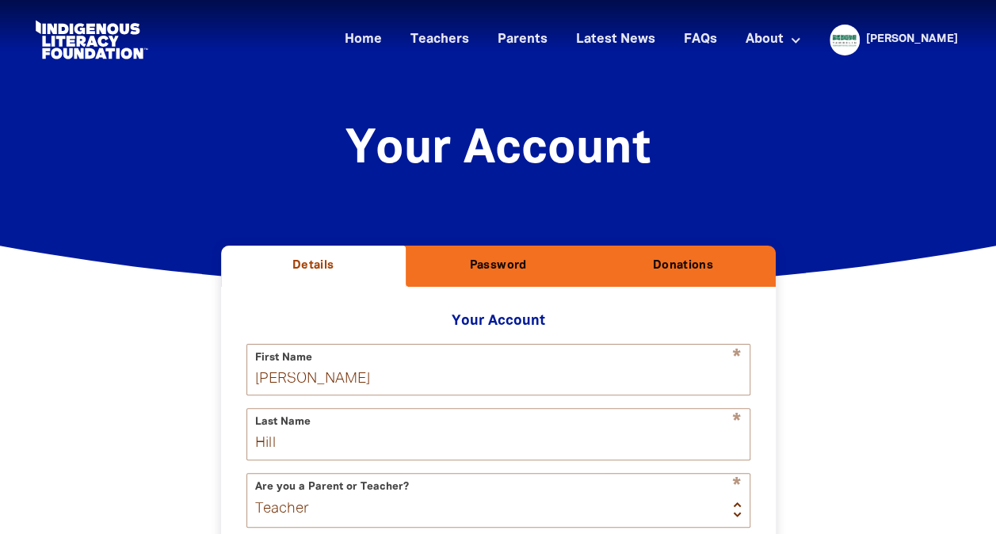
select select "AU"
click at [391, 35] on link "Home" at bounding box center [363, 40] width 56 height 26
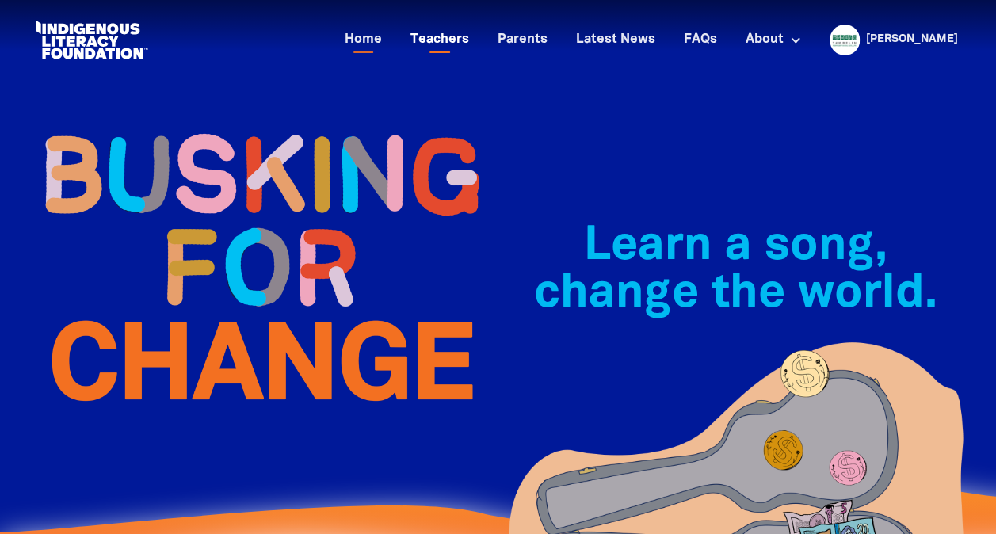
click at [469, 38] on link "Teachers" at bounding box center [440, 40] width 78 height 26
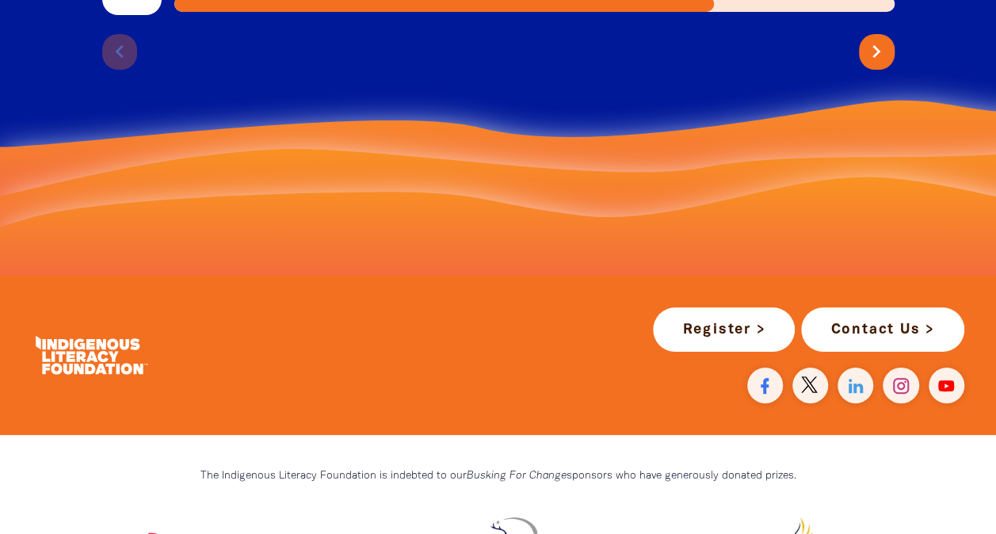
scroll to position [4087, 0]
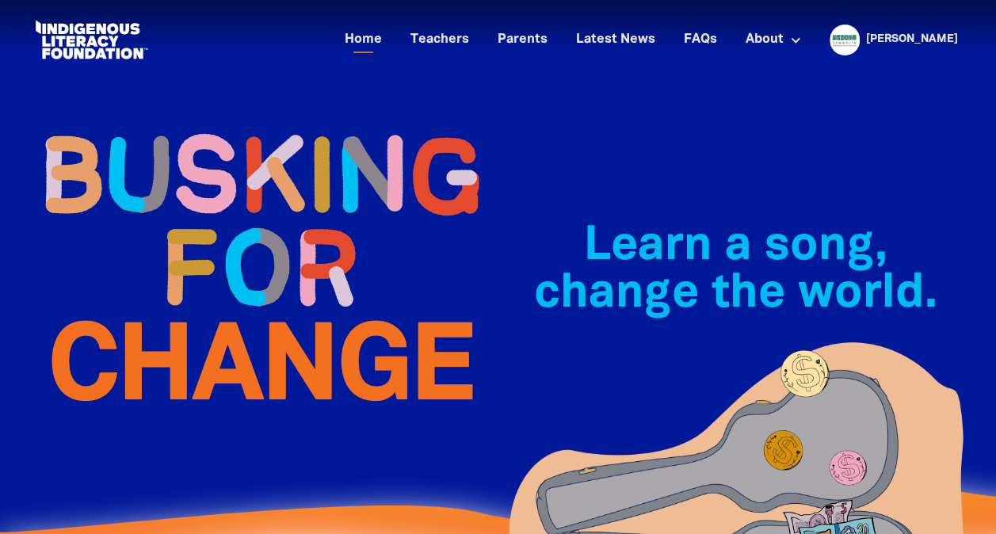
select select "teacher"
select select "AU"
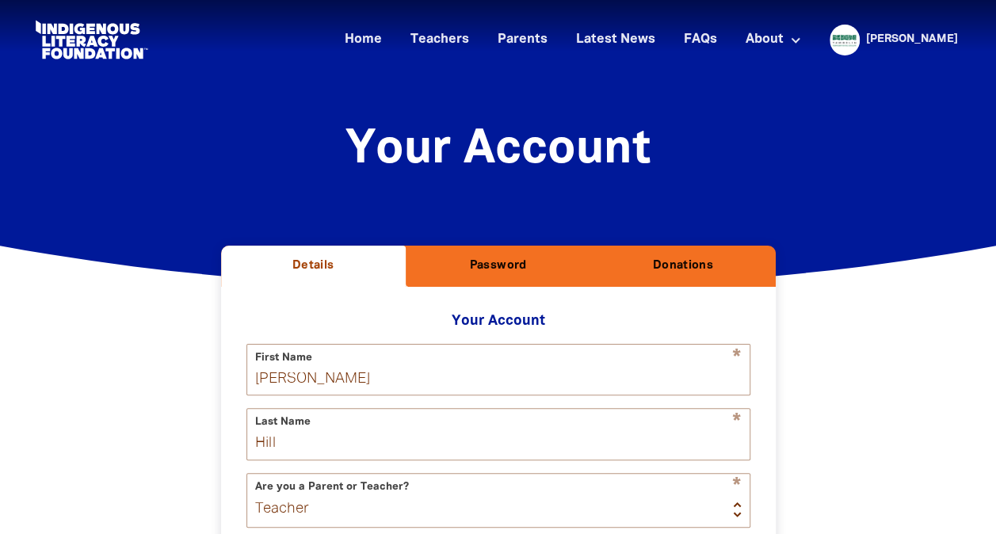
scroll to position [287, 0]
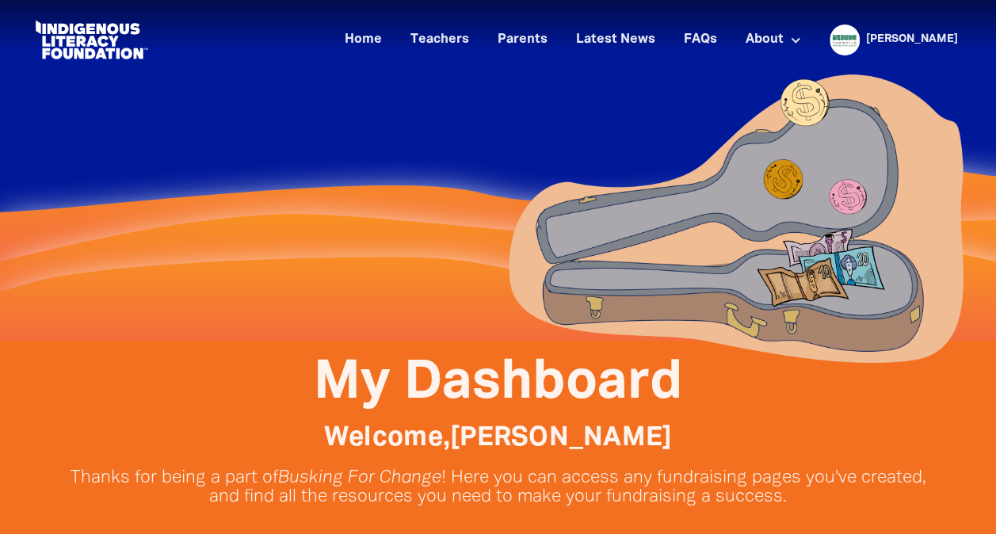
scroll to position [10, 0]
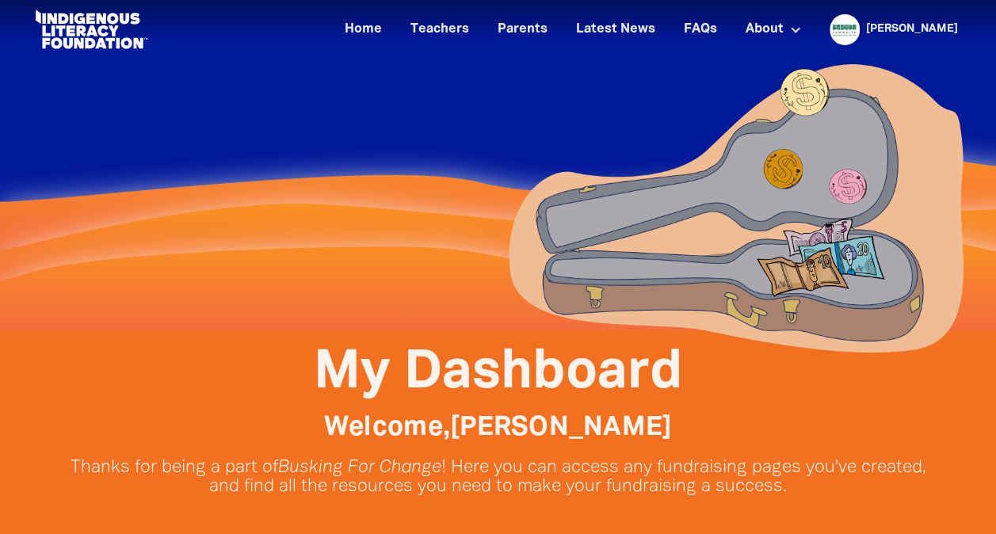
click at [249, 43] on div "Home Teachers Parents Latest News FAQs About About Busking For Change Indigenou…" at bounding box center [558, 29] width 814 height 30
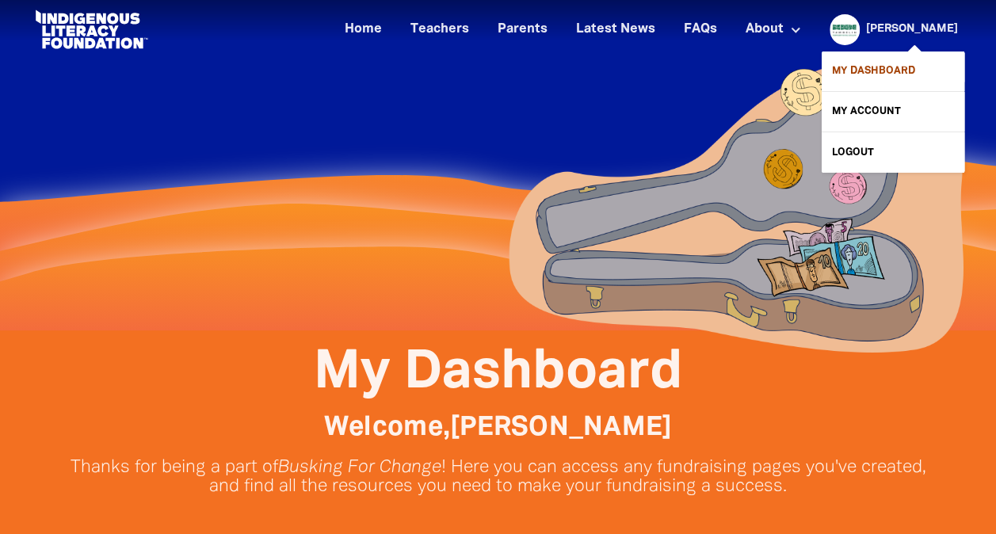
click at [893, 66] on link "My Dashboard" at bounding box center [893, 72] width 143 height 40
click at [867, 109] on link "My Account" at bounding box center [893, 112] width 143 height 40
select select "teacher"
select select "AU"
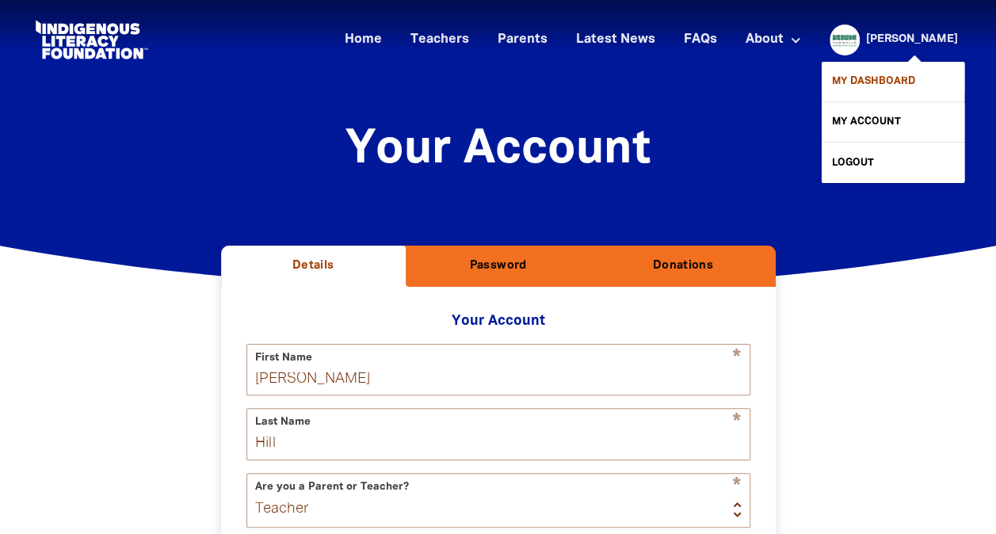
click at [884, 80] on link "My Dashboard" at bounding box center [893, 82] width 143 height 40
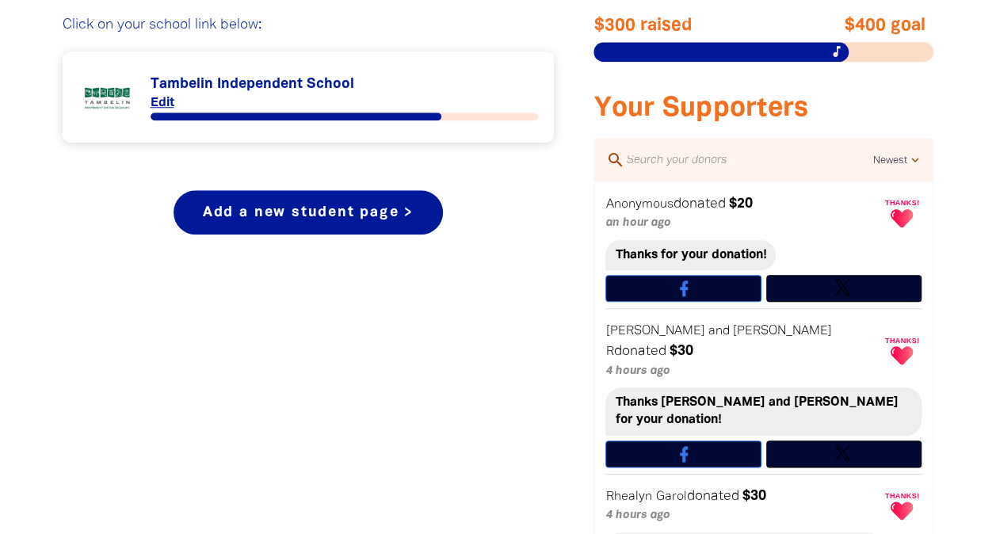
click at [957, 465] on div "Manage your organisation page Click on your school link below: Link to Tambelin…" at bounding box center [498, 429] width 951 height 1012
click at [959, 456] on div "Manage your organisation page Click on your school link below: Link to Tambelin…" at bounding box center [498, 429] width 951 height 1012
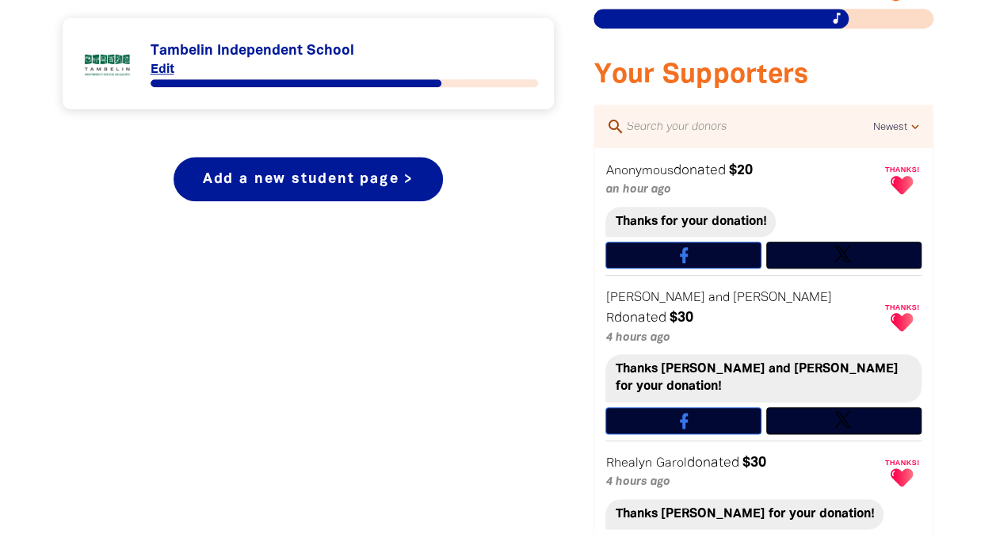
click at [960, 450] on div "Manage your organisation page Click on your school link below: Link to Tambelin…" at bounding box center [498, 396] width 951 height 1012
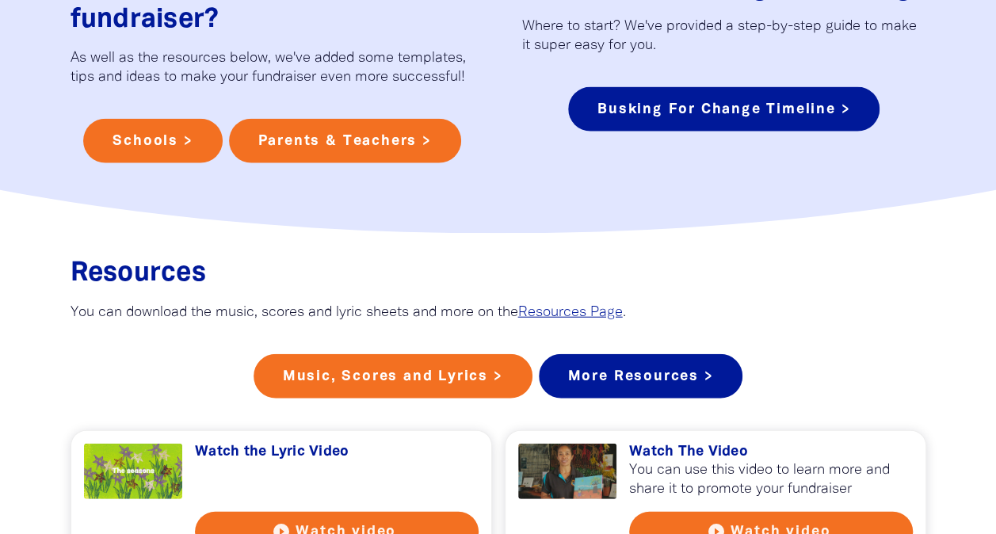
scroll to position [1794, 0]
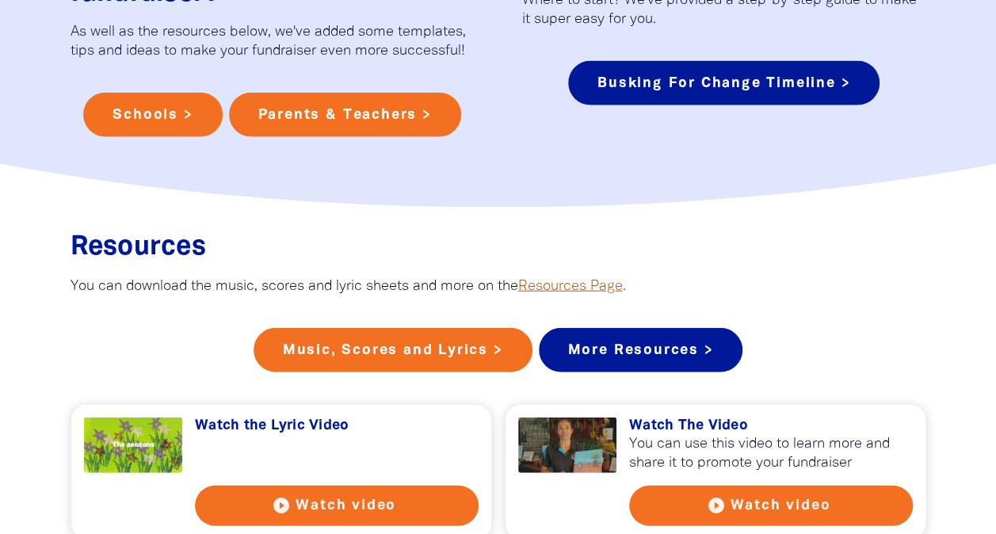
click at [582, 280] on link "Resources Page" at bounding box center [570, 286] width 105 height 13
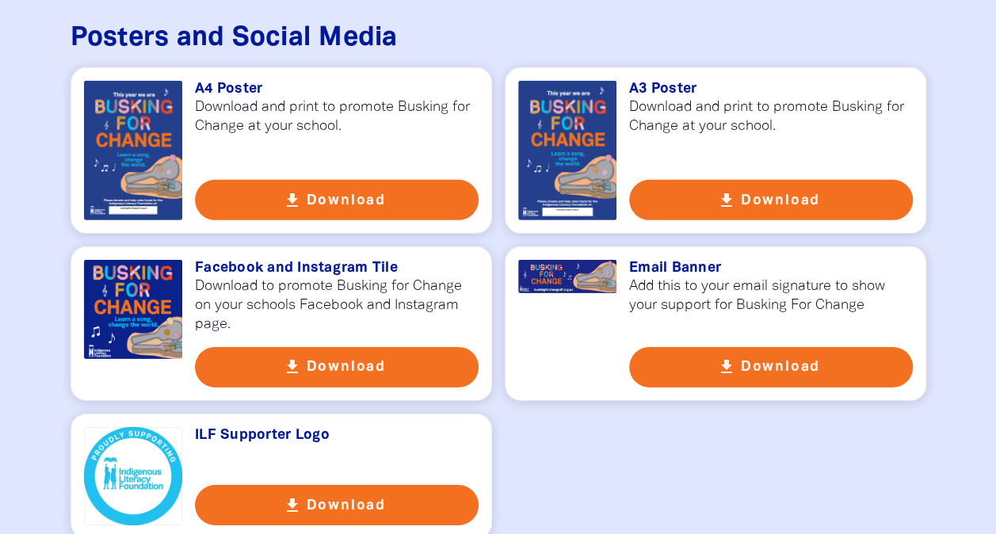
scroll to position [2350, 0]
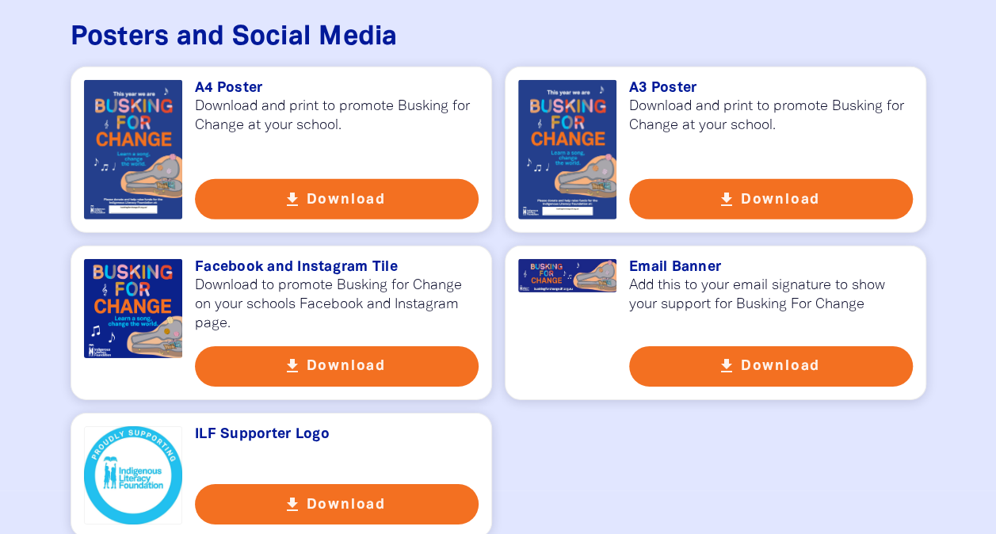
click at [321, 350] on button "get_app Download" at bounding box center [337, 366] width 284 height 40
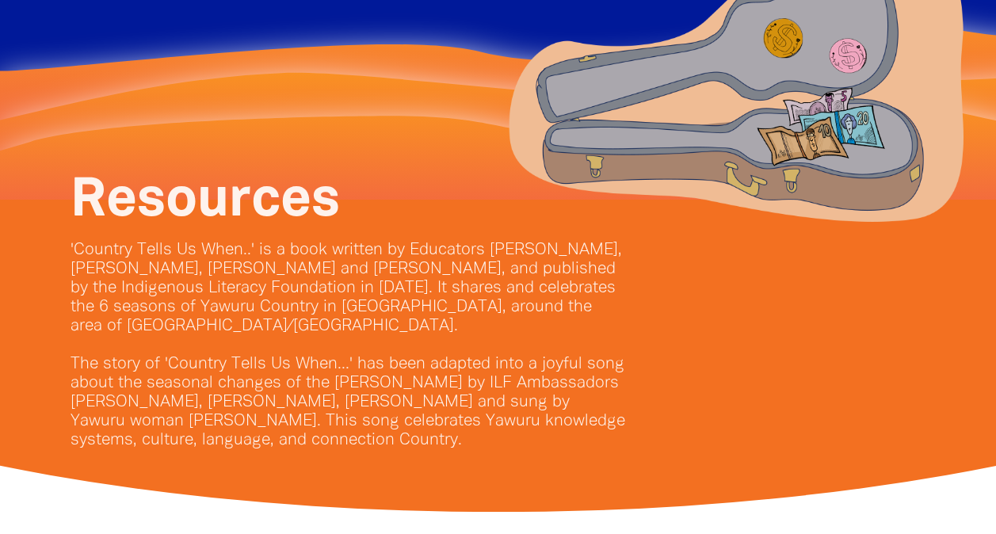
scroll to position [0, 0]
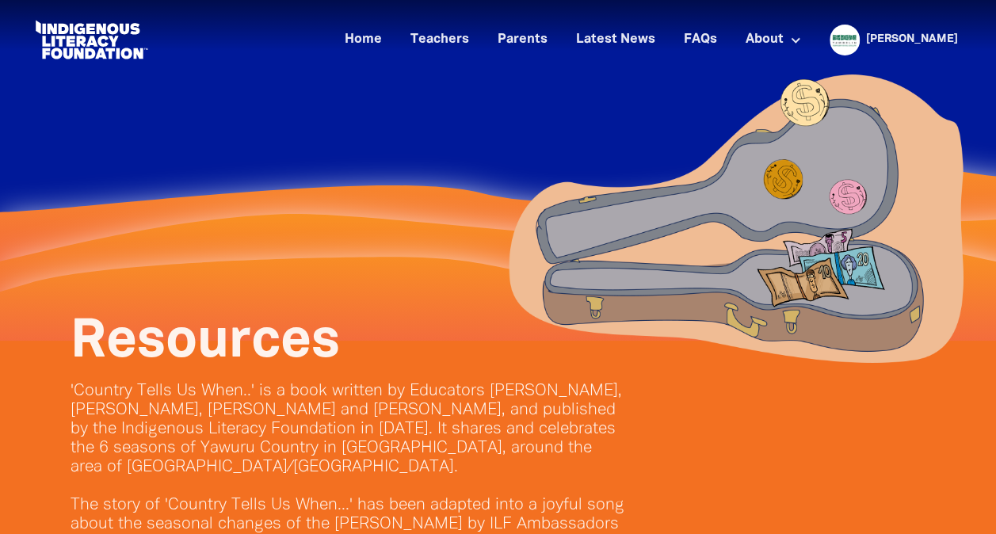
click at [951, 439] on div "Resources 'Country Tells Us When..' is a book written by Educators Tsheena Coop…" at bounding box center [498, 494] width 951 height 306
click at [953, 453] on div "Resources 'Country Tells Us When..' is a book written by Educators Tsheena Coop…" at bounding box center [498, 494] width 951 height 306
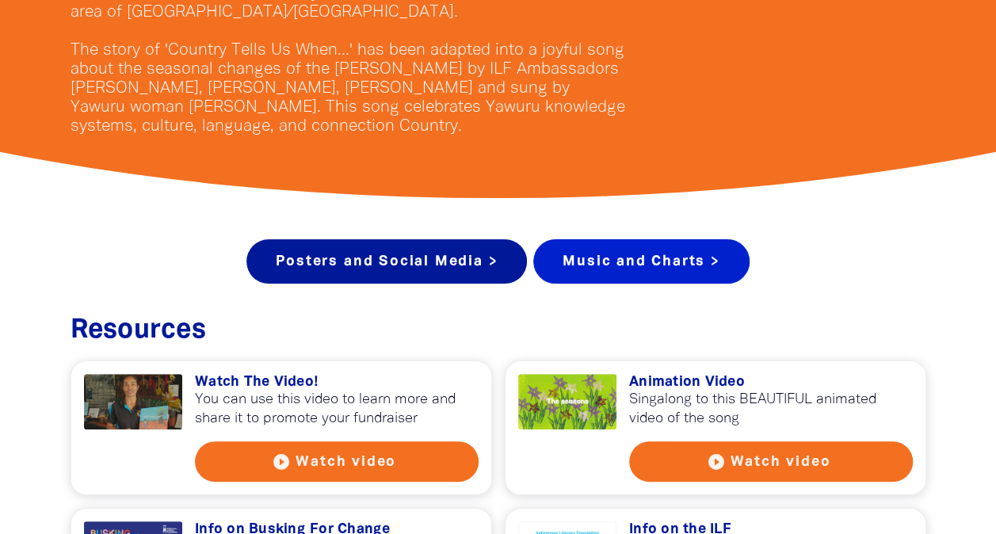
click at [708, 260] on link "Music and Charts >" at bounding box center [641, 261] width 216 height 44
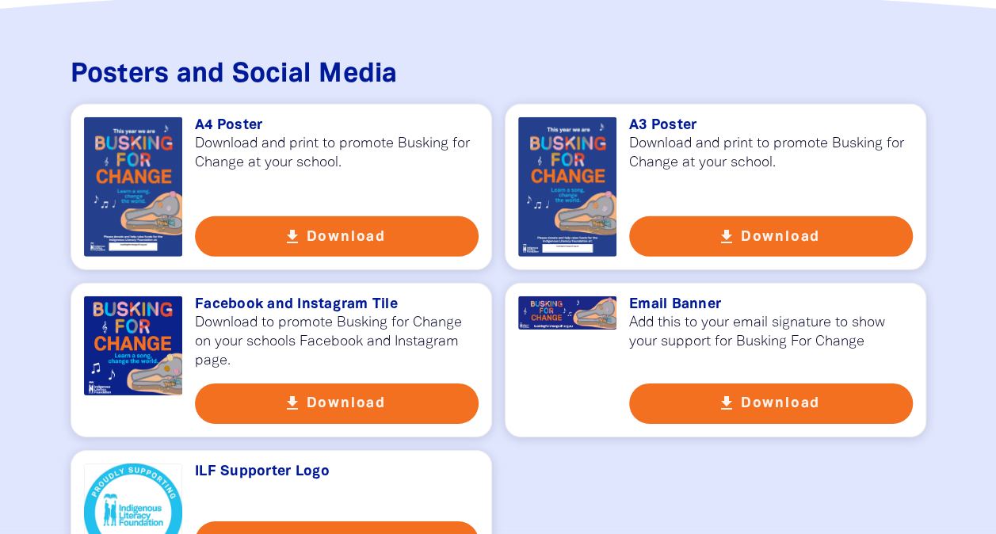
click at [953, 336] on div "get_app A4 Poster Download and print to promote Busking for Change at your scho…" at bounding box center [498, 326] width 951 height 404
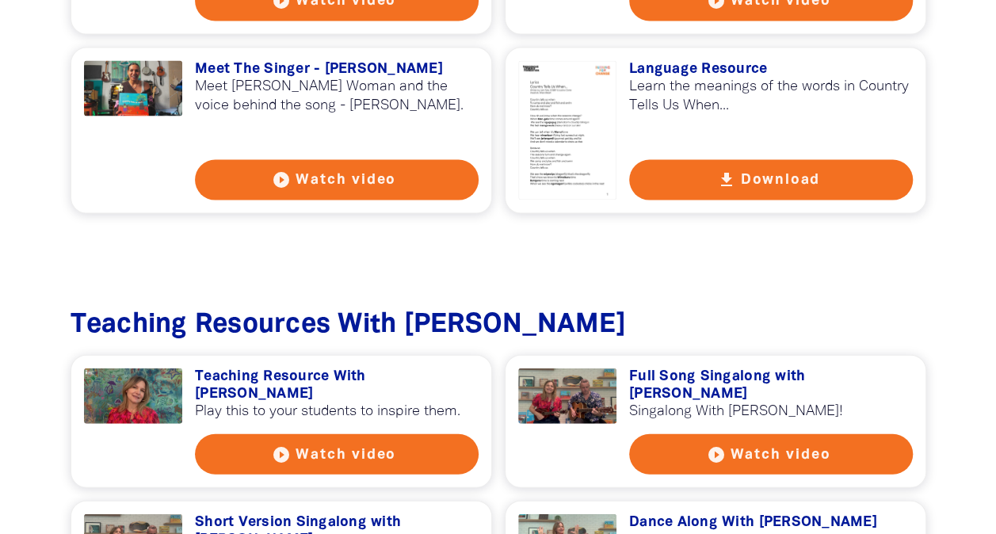
click at [940, 347] on div "Teaching Resources With Justine Clarke get_app Teaching Resource With Justine C…" at bounding box center [498, 481] width 903 height 343
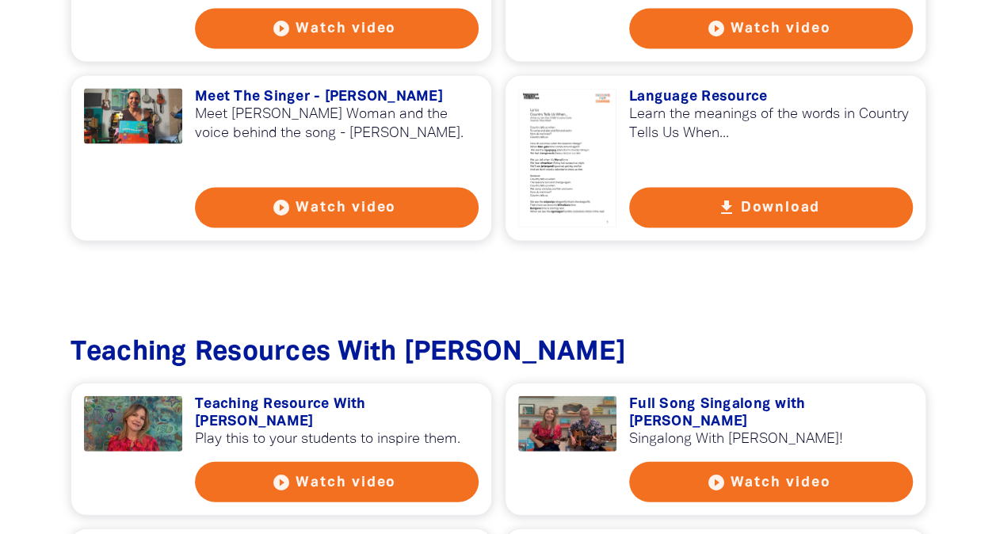
scroll to position [1589, 0]
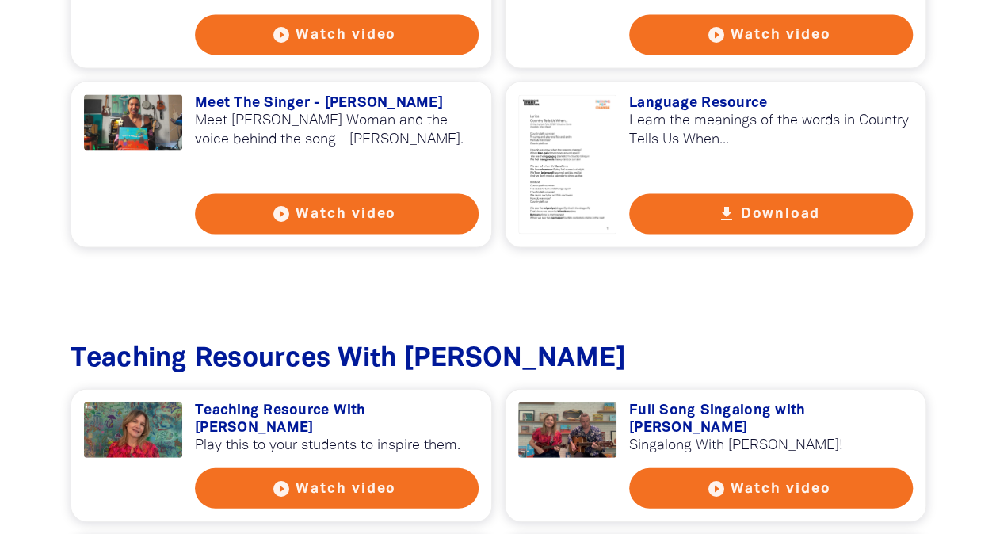
click at [775, 208] on button "get_app Download" at bounding box center [771, 214] width 284 height 40
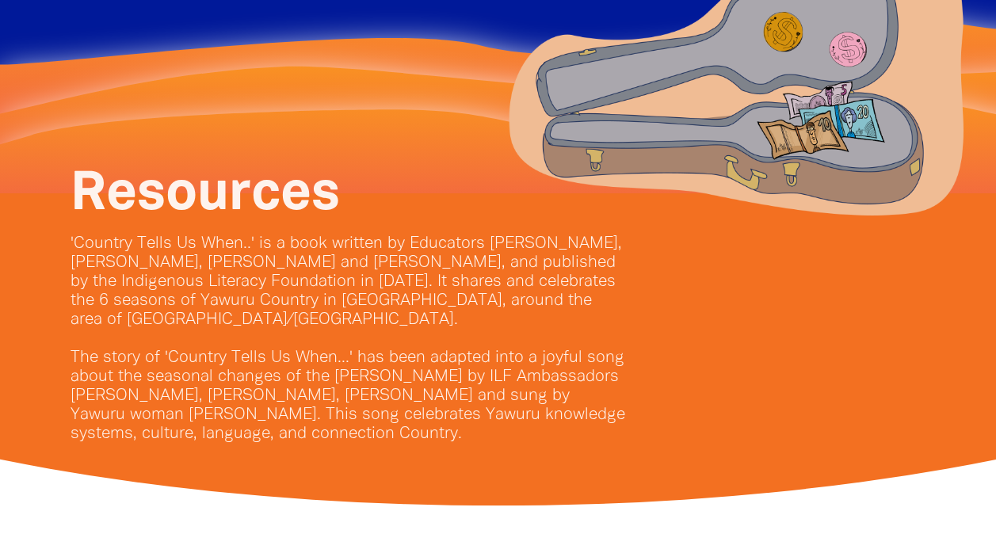
scroll to position [0, 0]
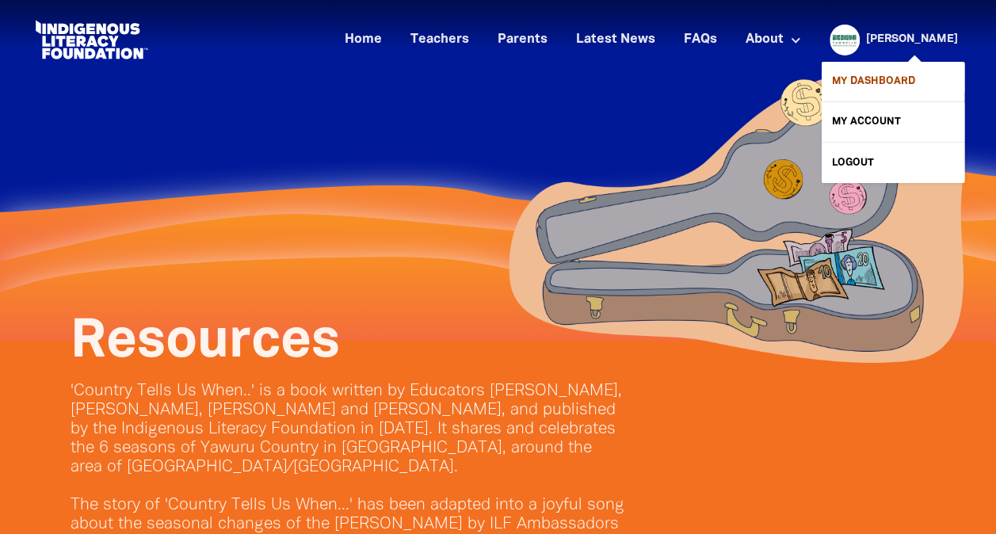
click at [888, 75] on link "My Dashboard" at bounding box center [893, 82] width 143 height 40
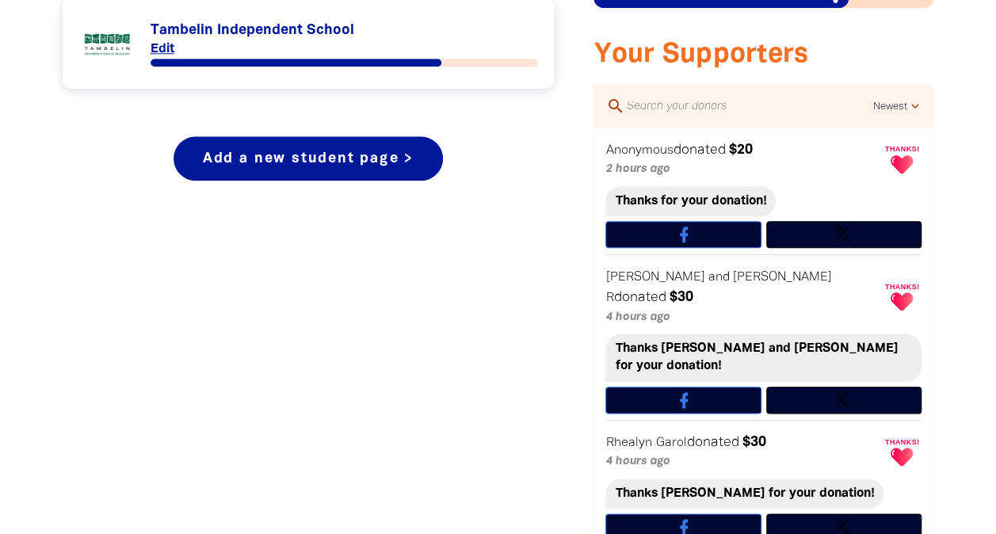
scroll to position [742, 0]
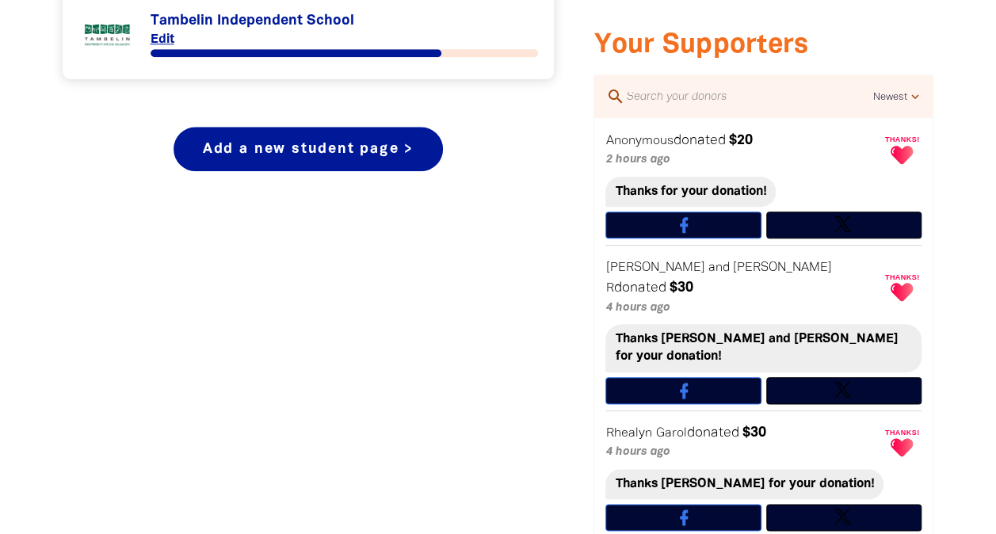
click at [270, 27] on link "Link to Tambelin Independent School" at bounding box center [308, 33] width 460 height 59
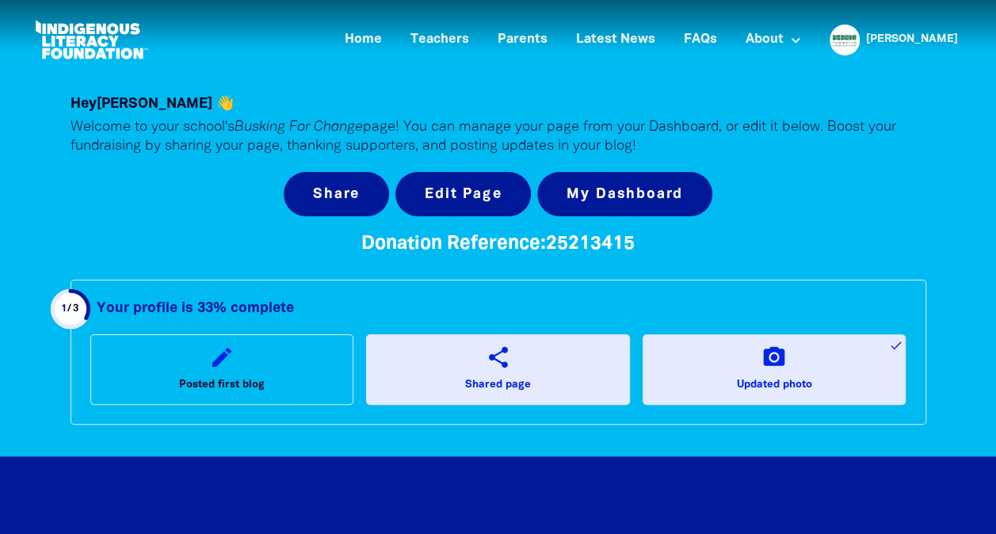
click at [506, 369] on icon "share" at bounding box center [497, 357] width 25 height 25
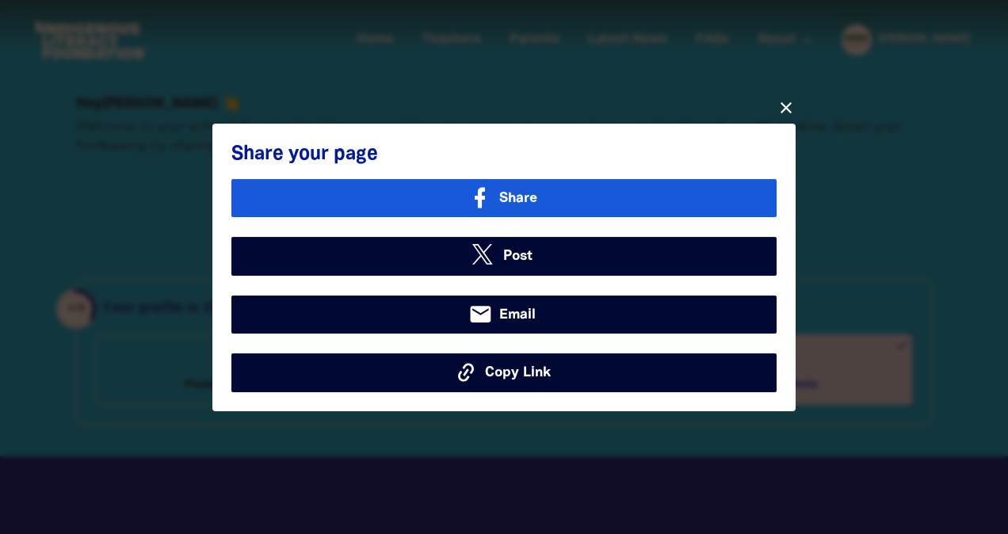
click at [507, 203] on span "Share" at bounding box center [518, 197] width 38 height 21
